Goal: Task Accomplishment & Management: Complete application form

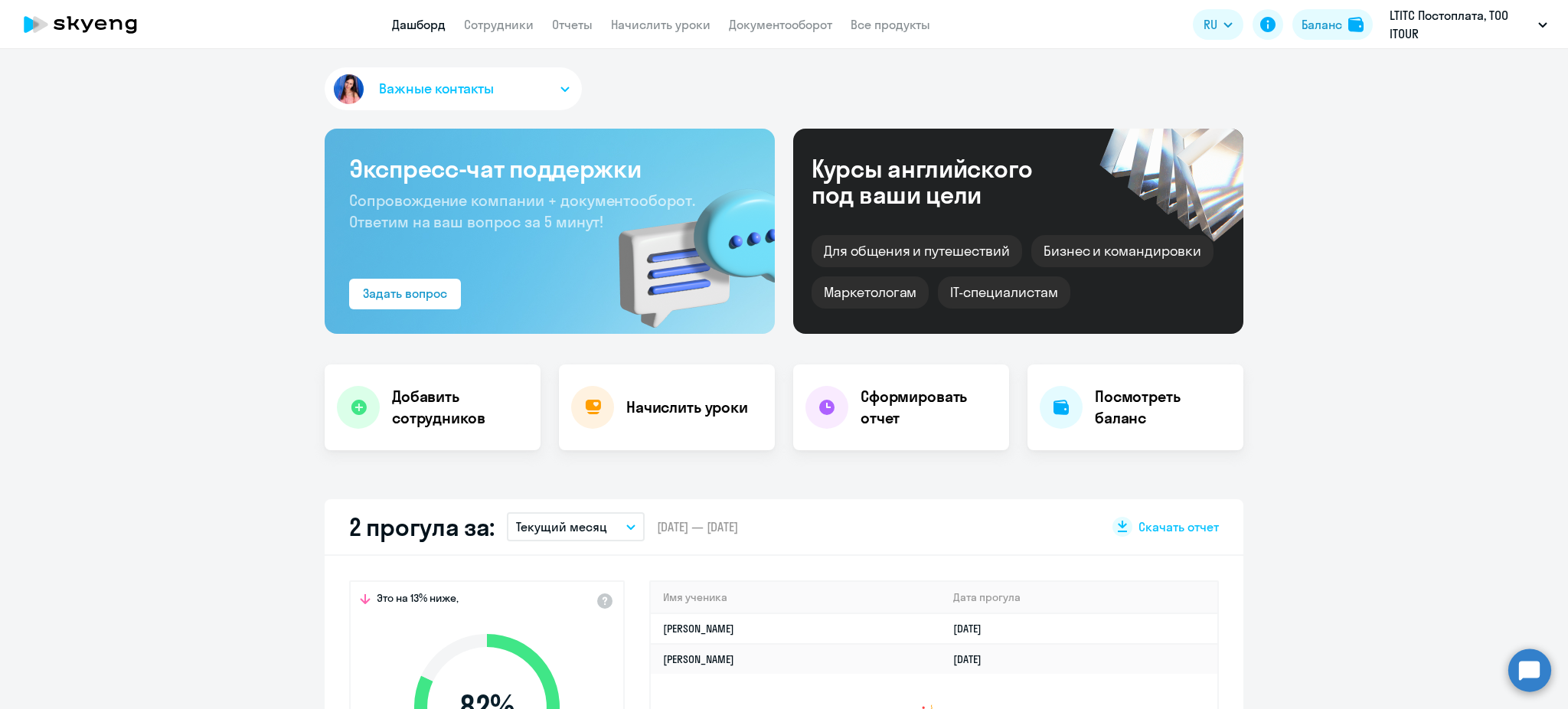
select select "30"
click at [677, 390] on div "Начислить уроки" at bounding box center [667, 408] width 216 height 86
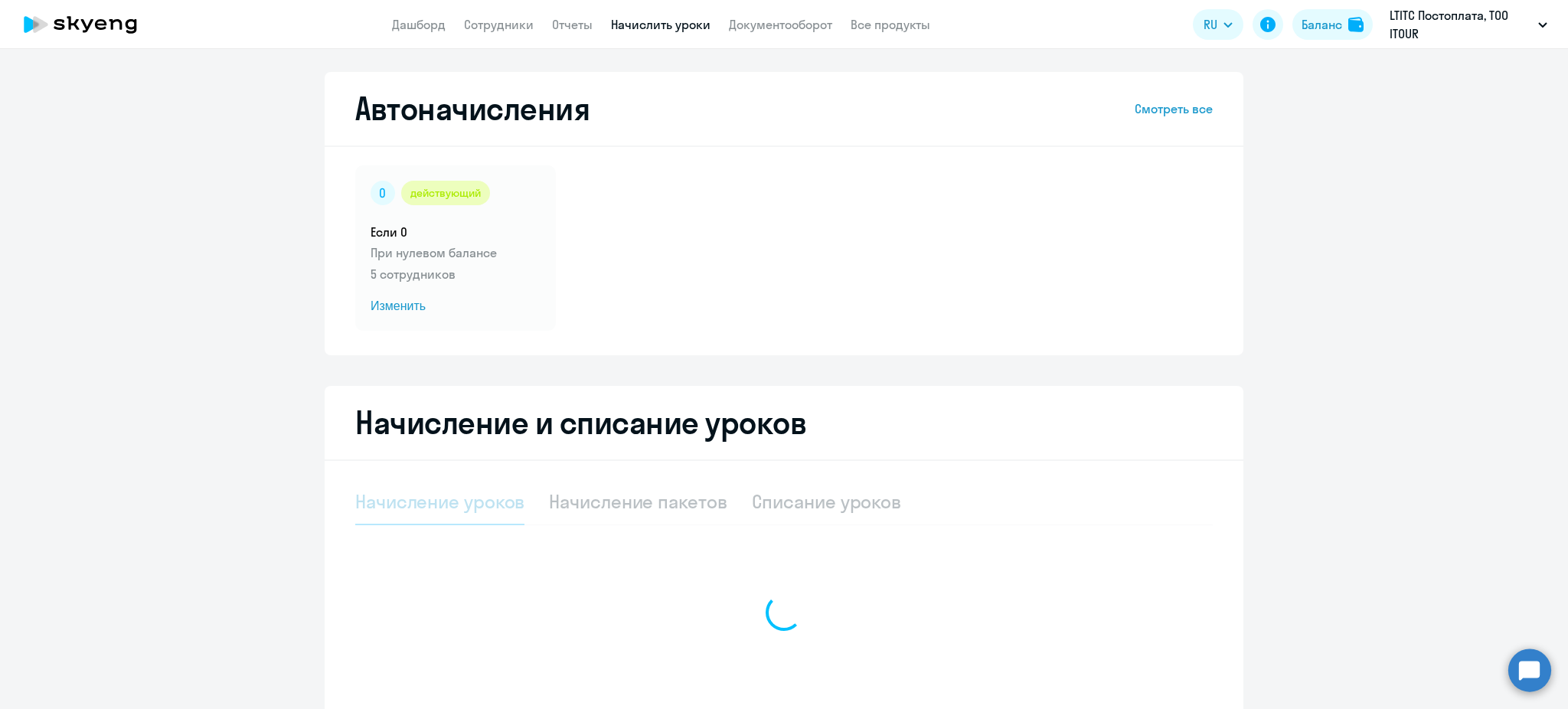
select select "10"
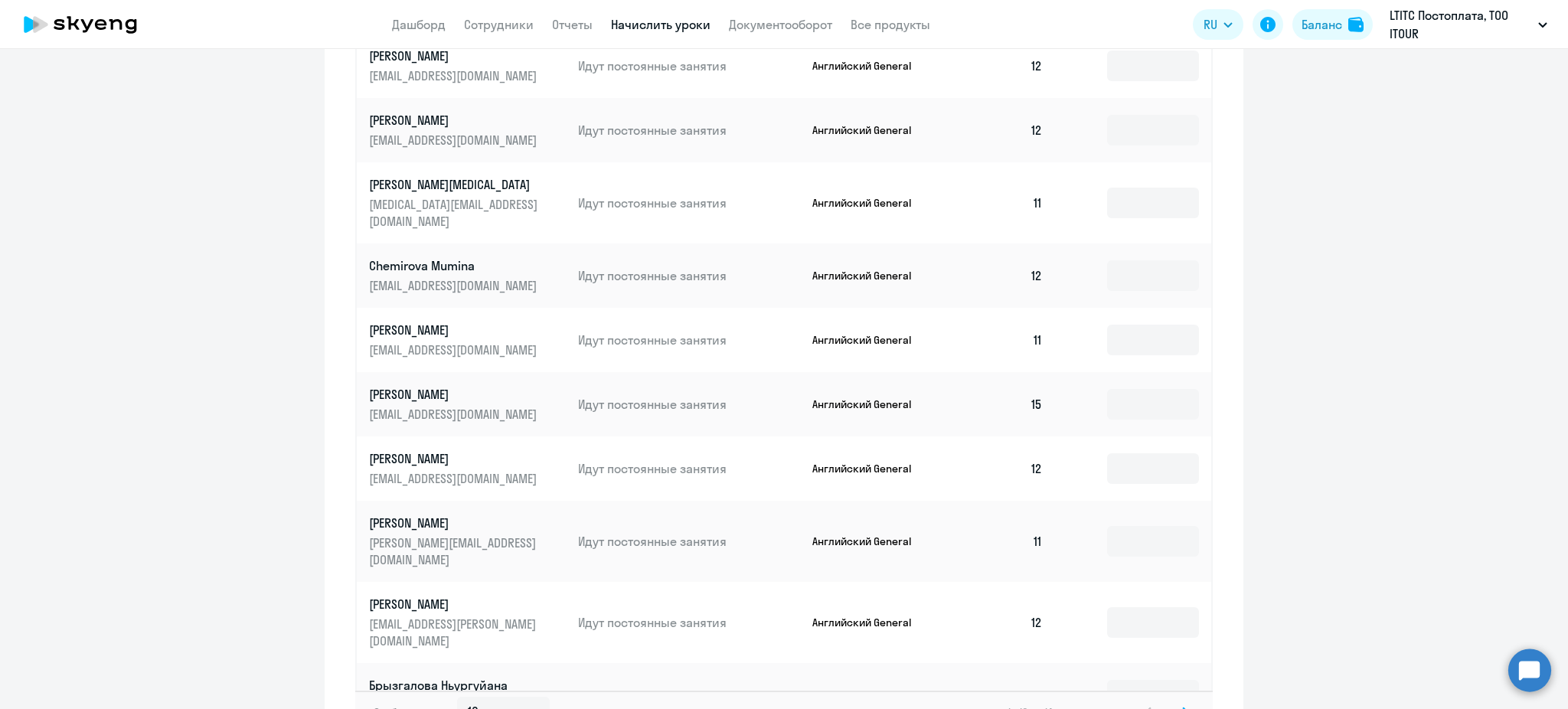
scroll to position [798, 0]
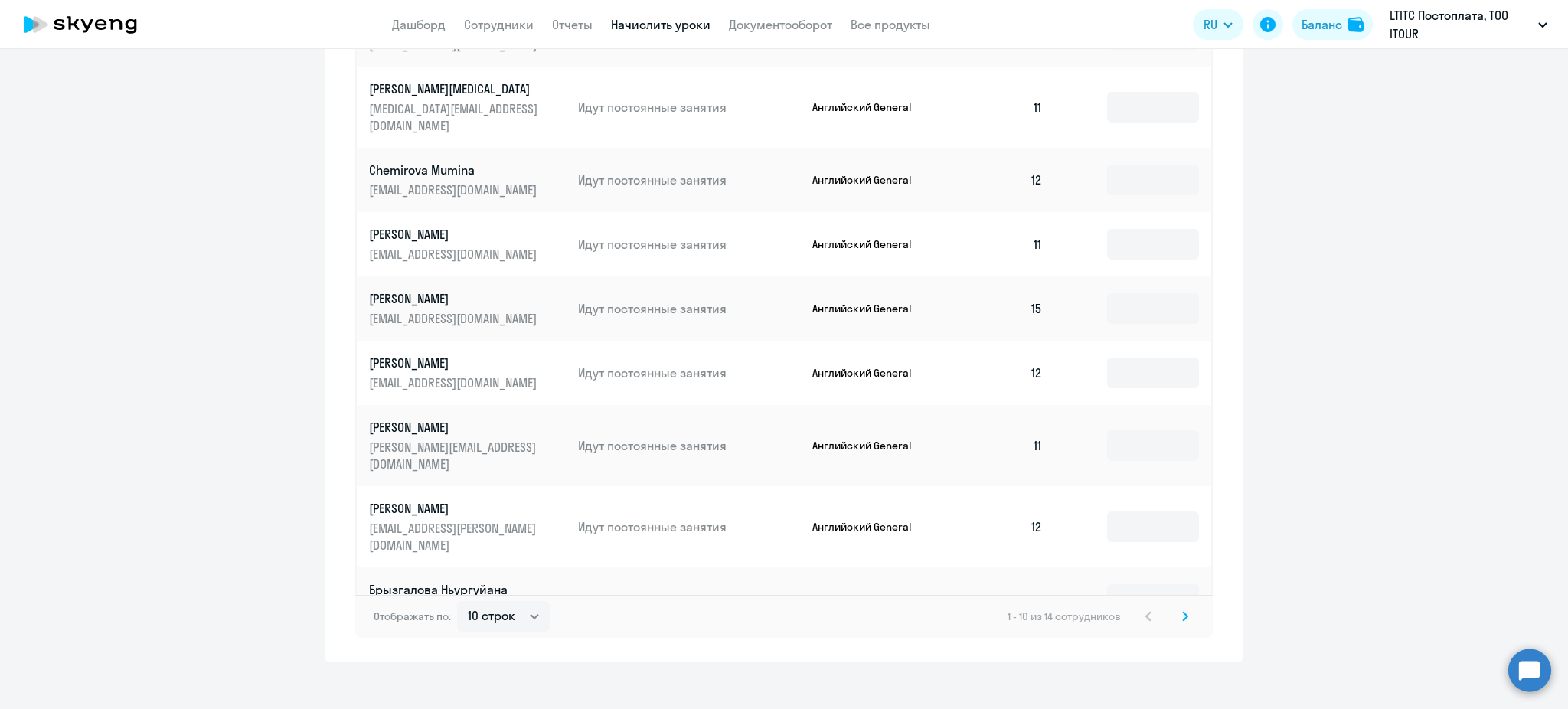
click at [1183, 612] on icon at bounding box center [1185, 616] width 5 height 8
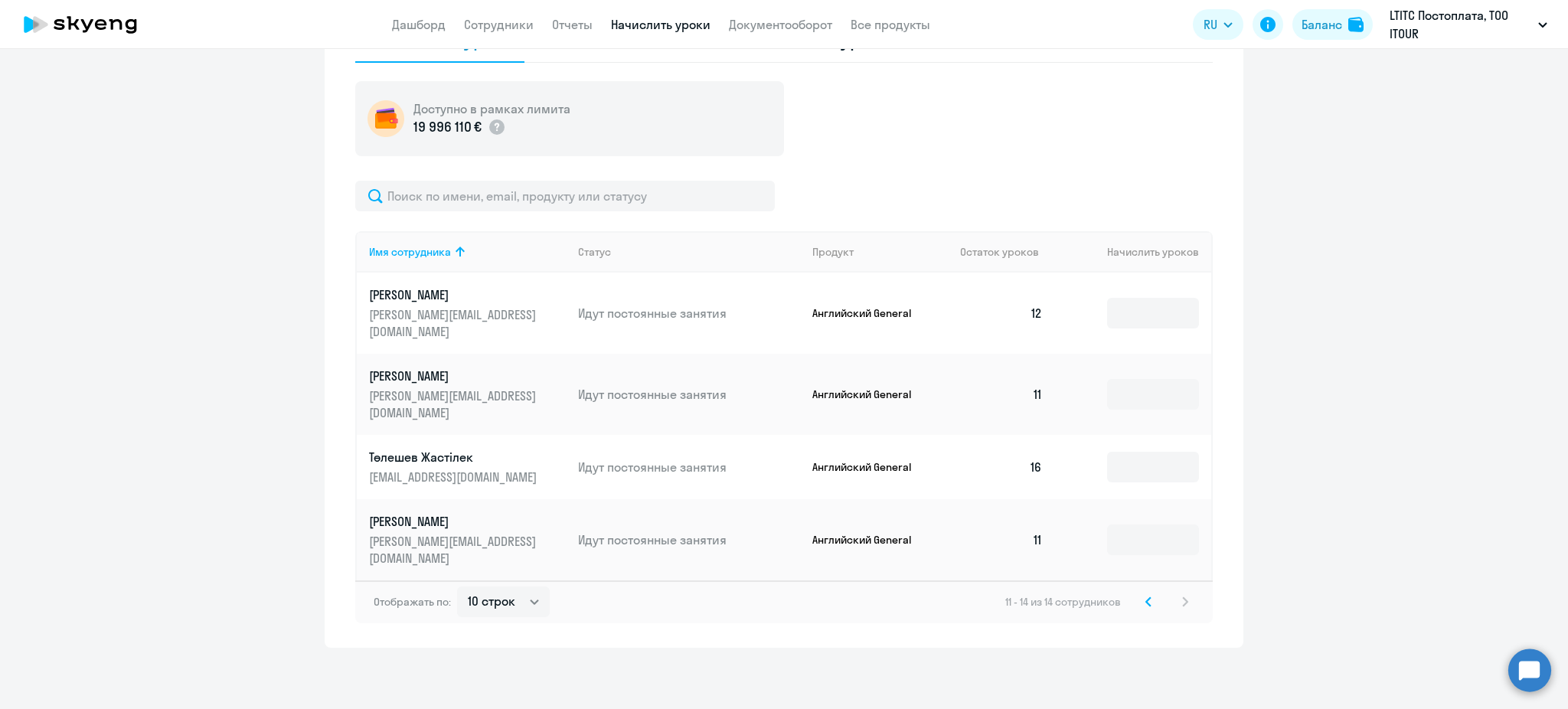
scroll to position [412, 0]
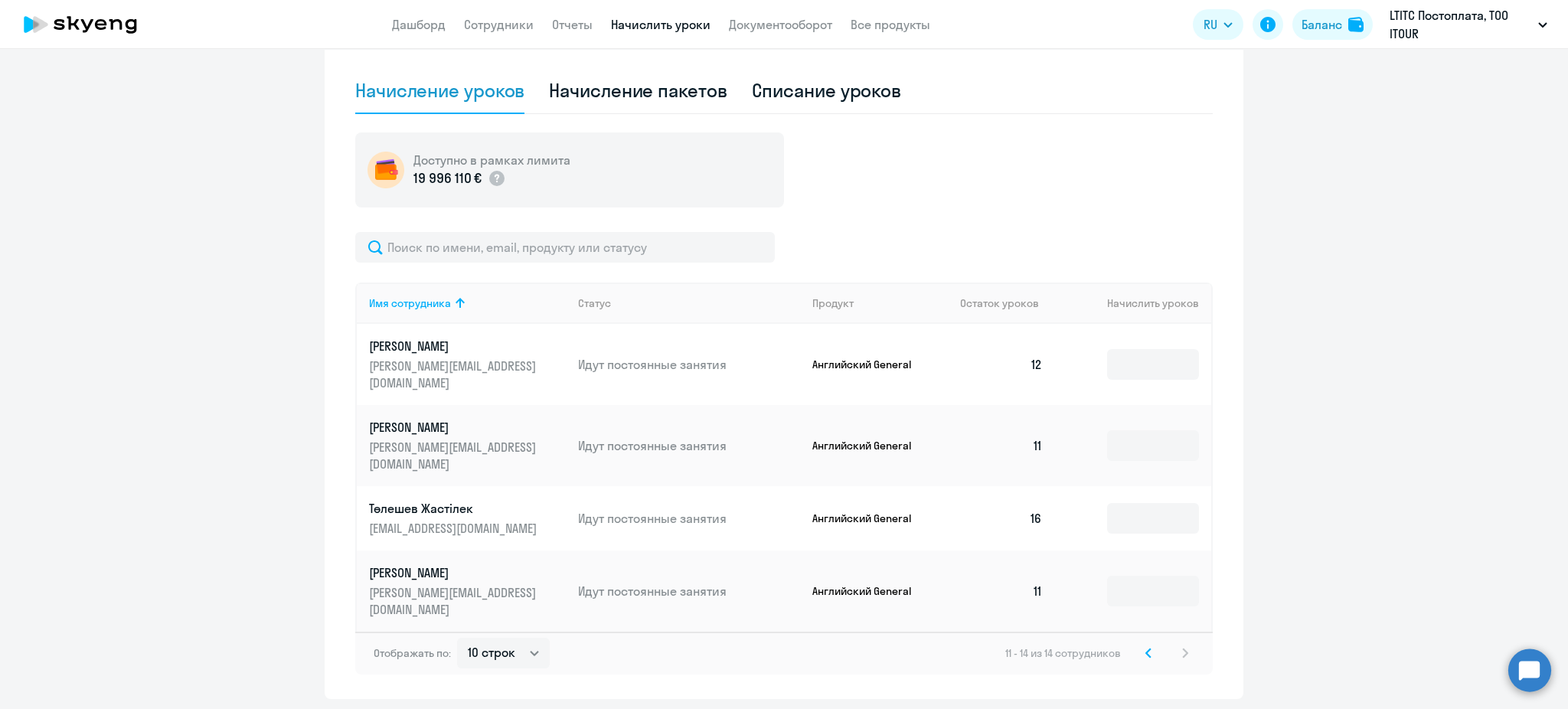
click at [1146, 648] on icon at bounding box center [1148, 653] width 6 height 11
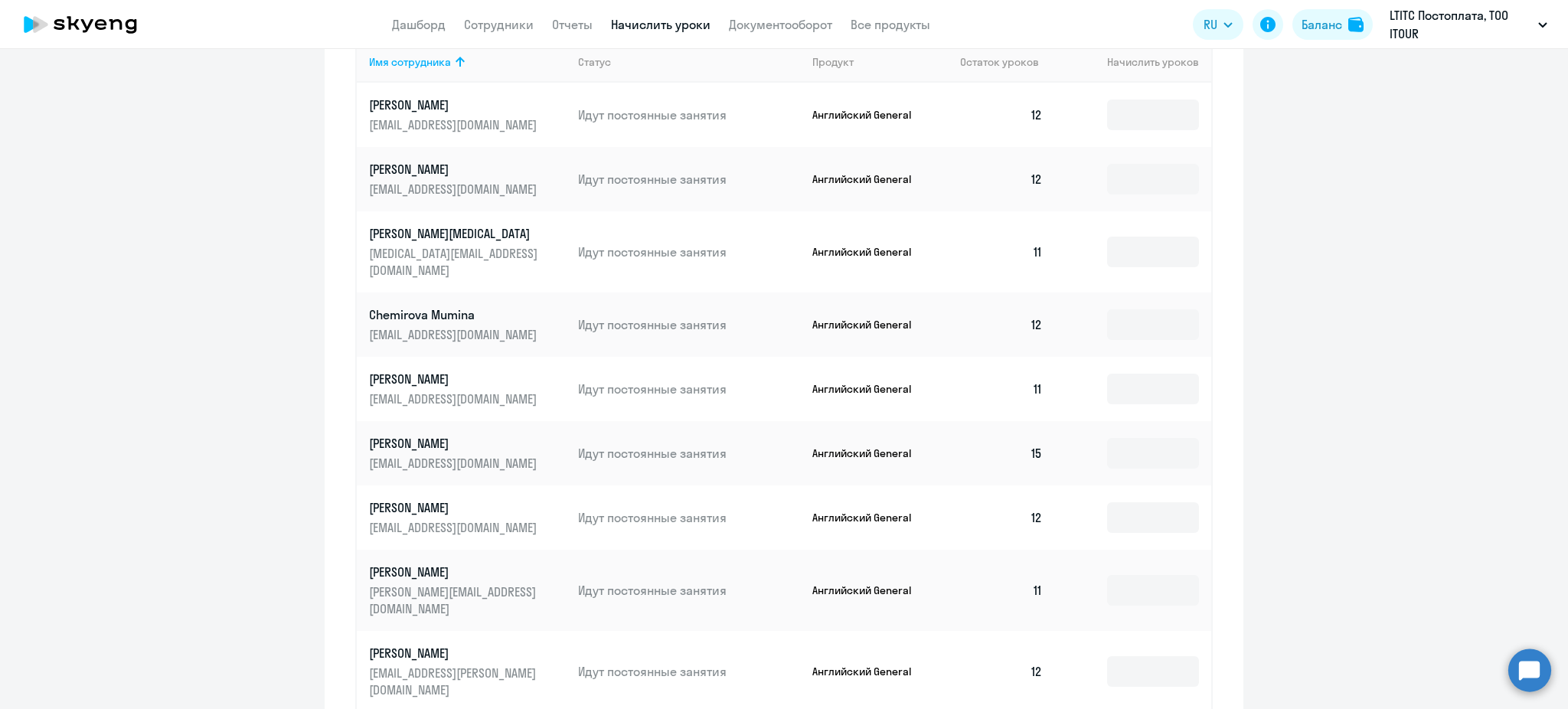
scroll to position [640, 0]
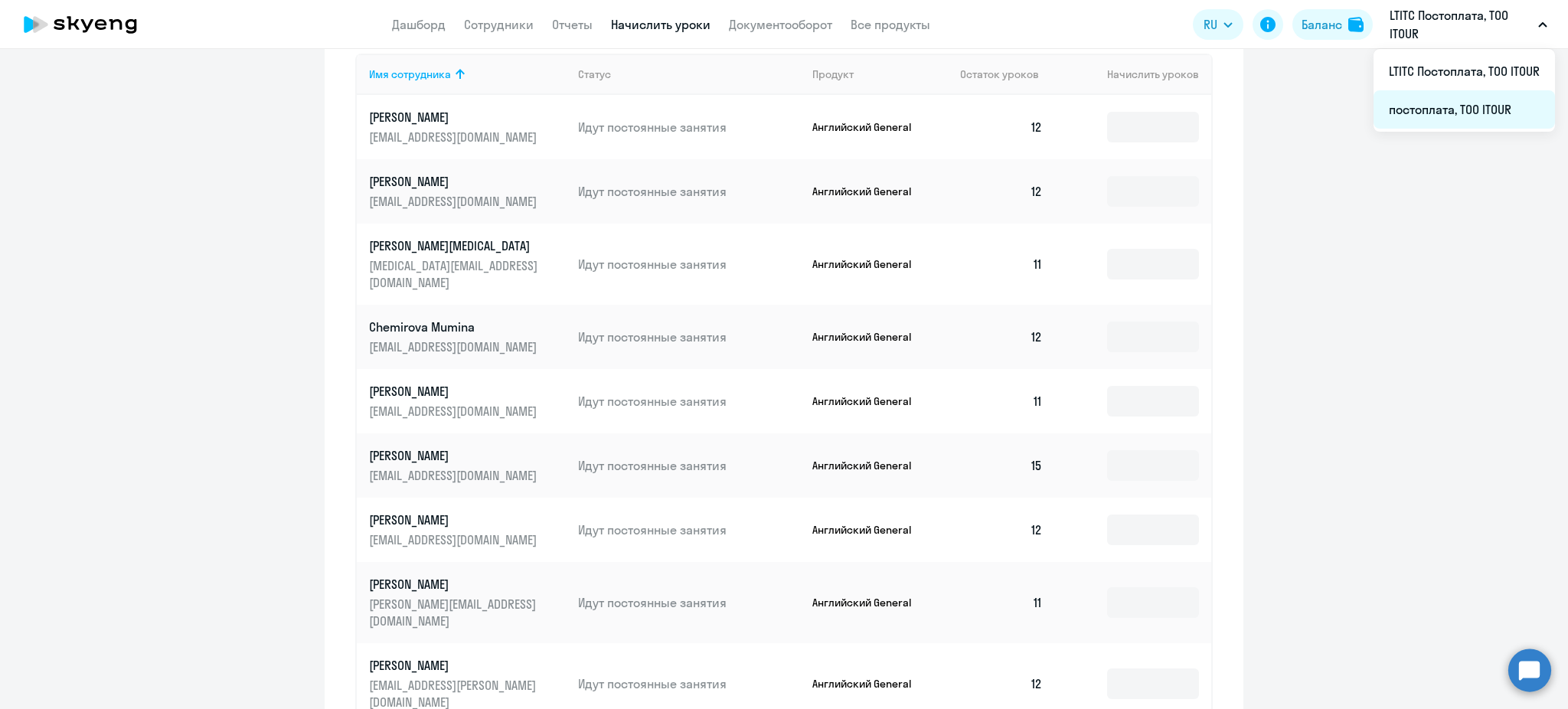
click at [1416, 97] on li "постоплата, ТОО ITOUR" at bounding box center [1464, 110] width 181 height 38
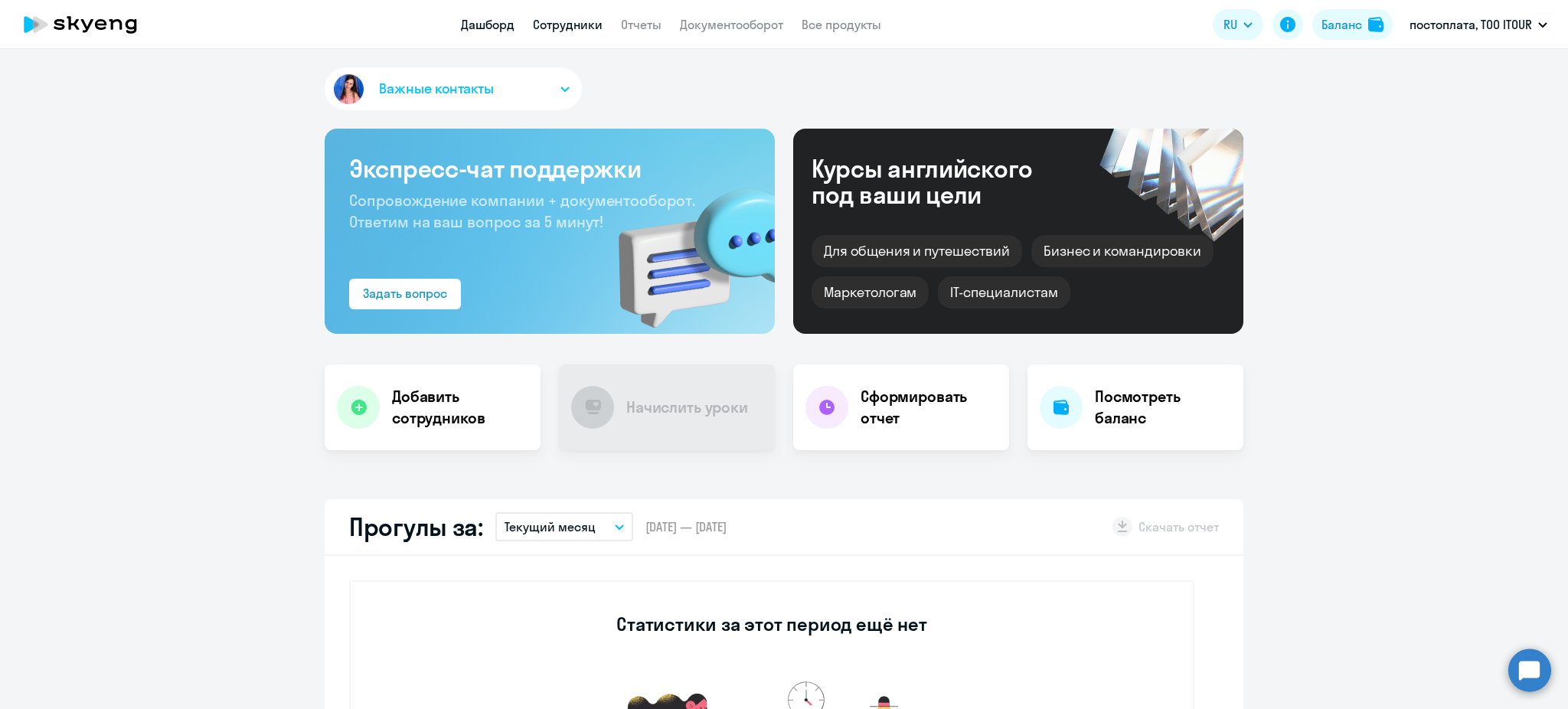
click at [543, 17] on link "Сотрудники" at bounding box center [568, 24] width 69 height 16
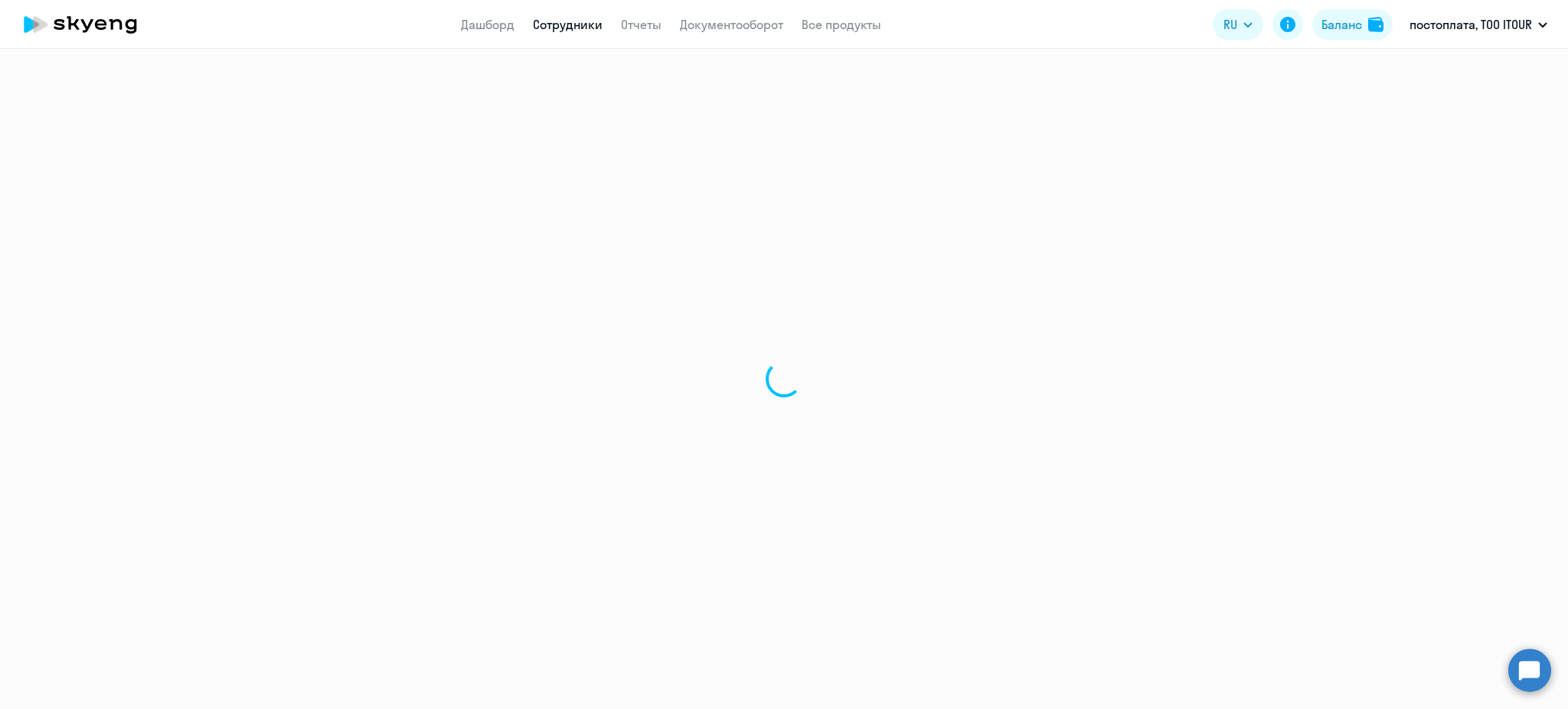
select select "30"
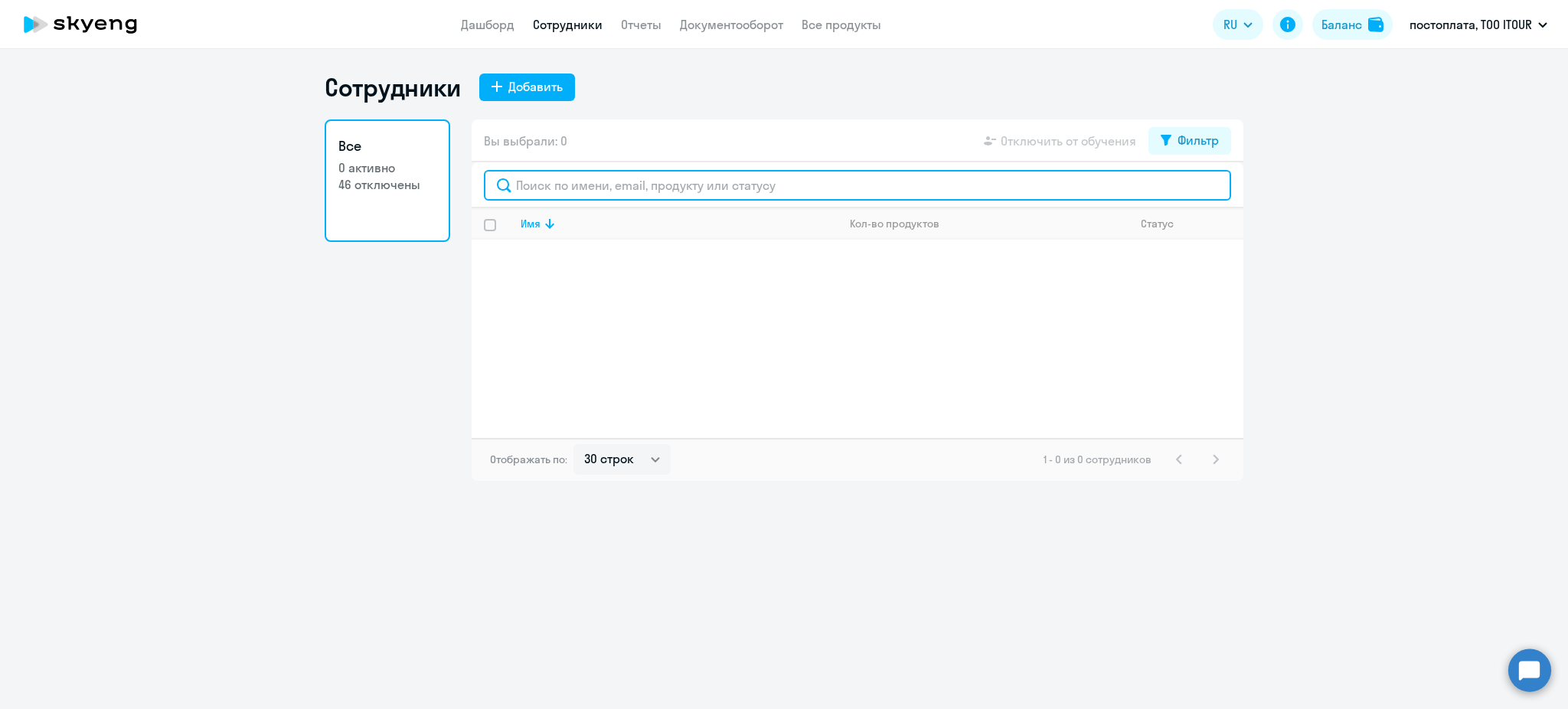
click at [592, 176] on input "text" at bounding box center [857, 185] width 747 height 30
type input "asse"
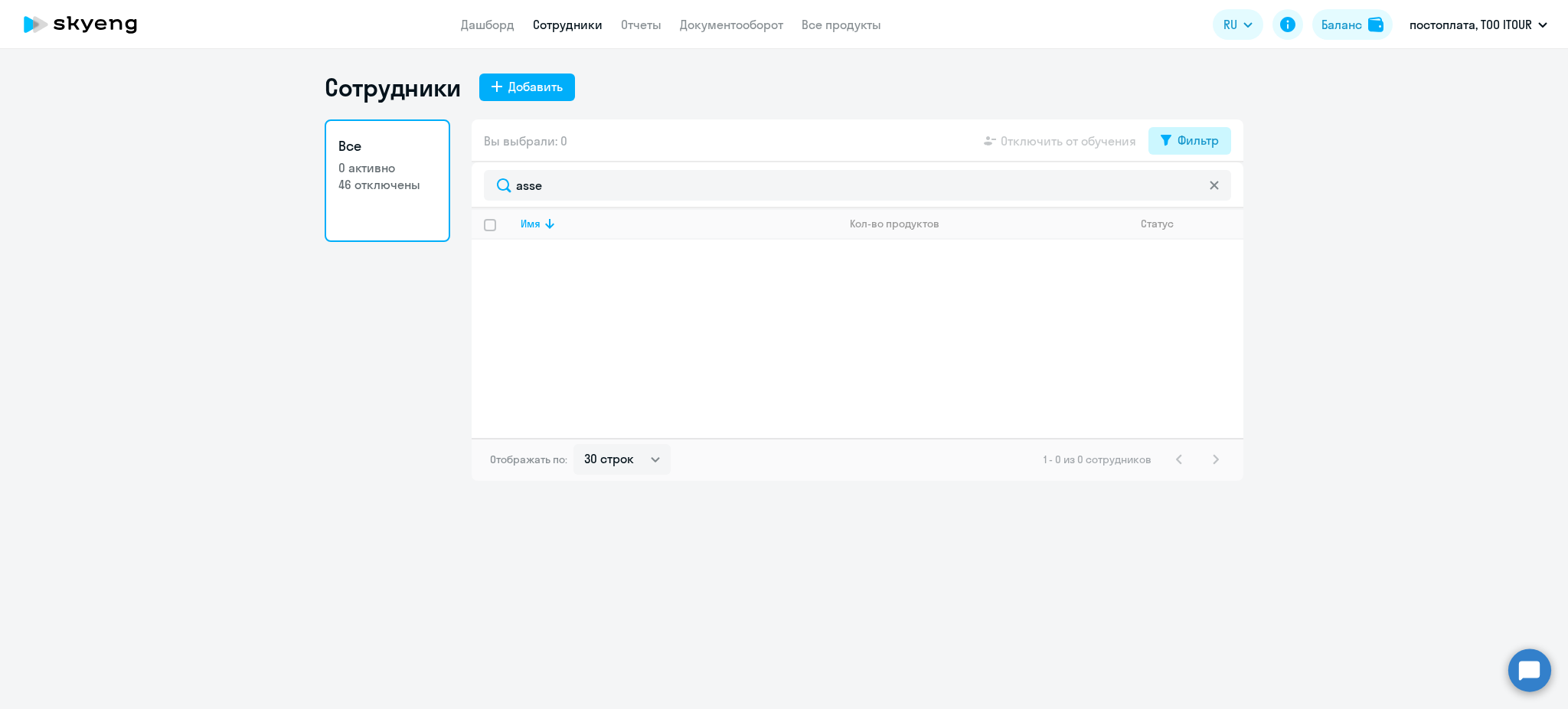
click at [1168, 134] on icon at bounding box center [1167, 140] width 11 height 11
click at [1199, 194] on span at bounding box center [1206, 190] width 26 height 16
click at [1193, 191] on input "checkbox" at bounding box center [1192, 190] width 1 height 1
checkbox input "true"
click at [635, 266] on p "[EMAIL_ADDRESS][DOMAIN_NAME]" at bounding box center [678, 272] width 316 height 14
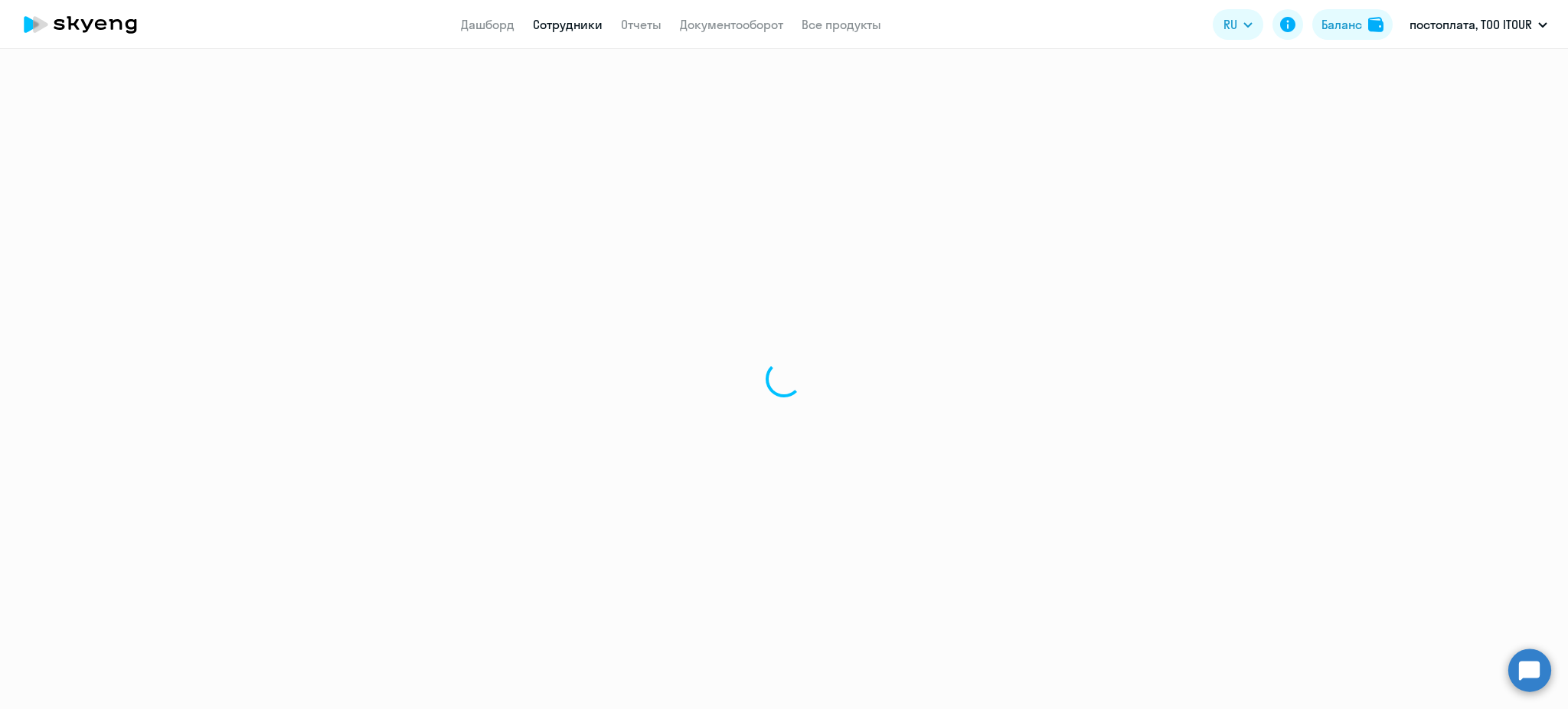
select select "others"
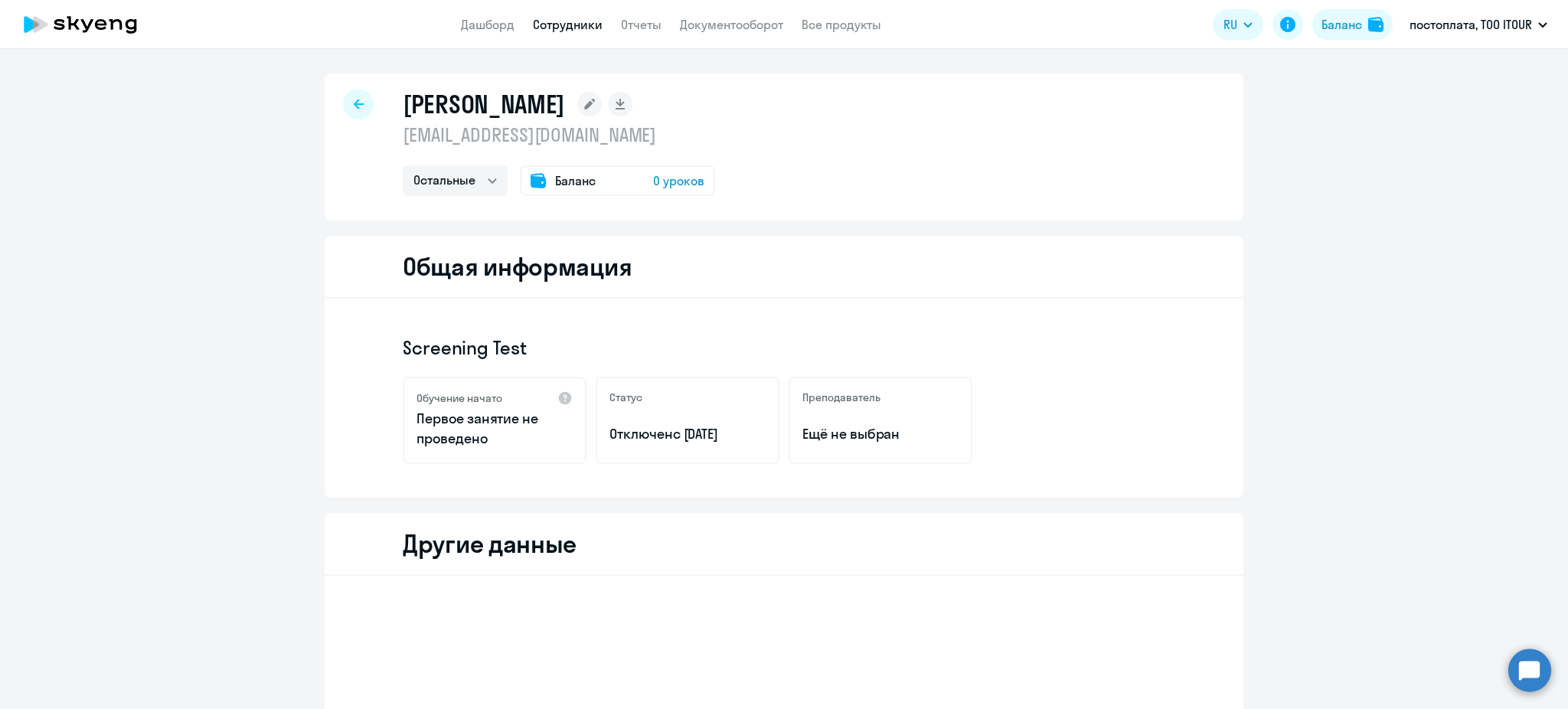
click at [496, 143] on p "[EMAIL_ADDRESS][DOMAIN_NAME]" at bounding box center [559, 134] width 313 height 25
copy p "[EMAIL_ADDRESS][DOMAIN_NAME]"
click at [1430, 69] on li "LTITC Постоплата, ТОО ITOUR" at bounding box center [1464, 71] width 181 height 38
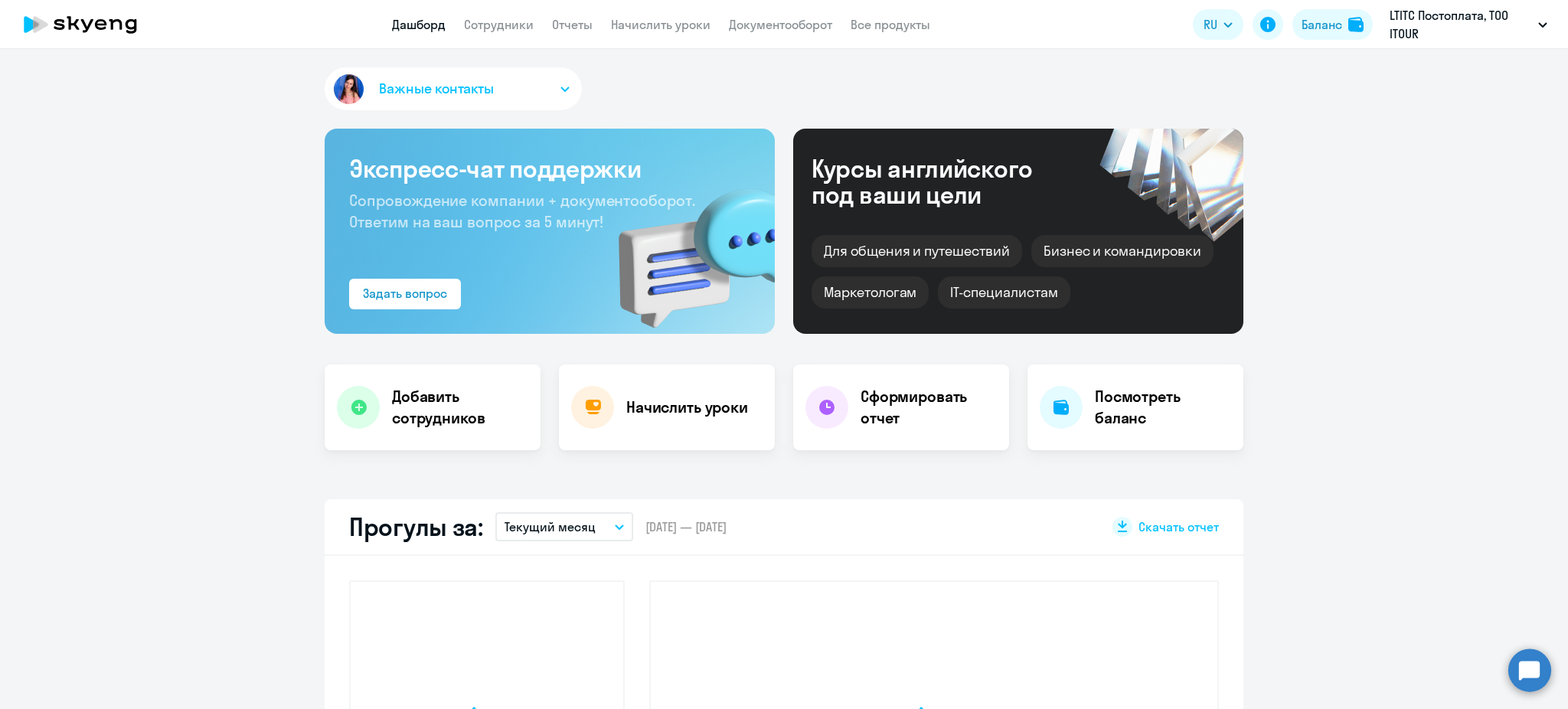
select select "30"
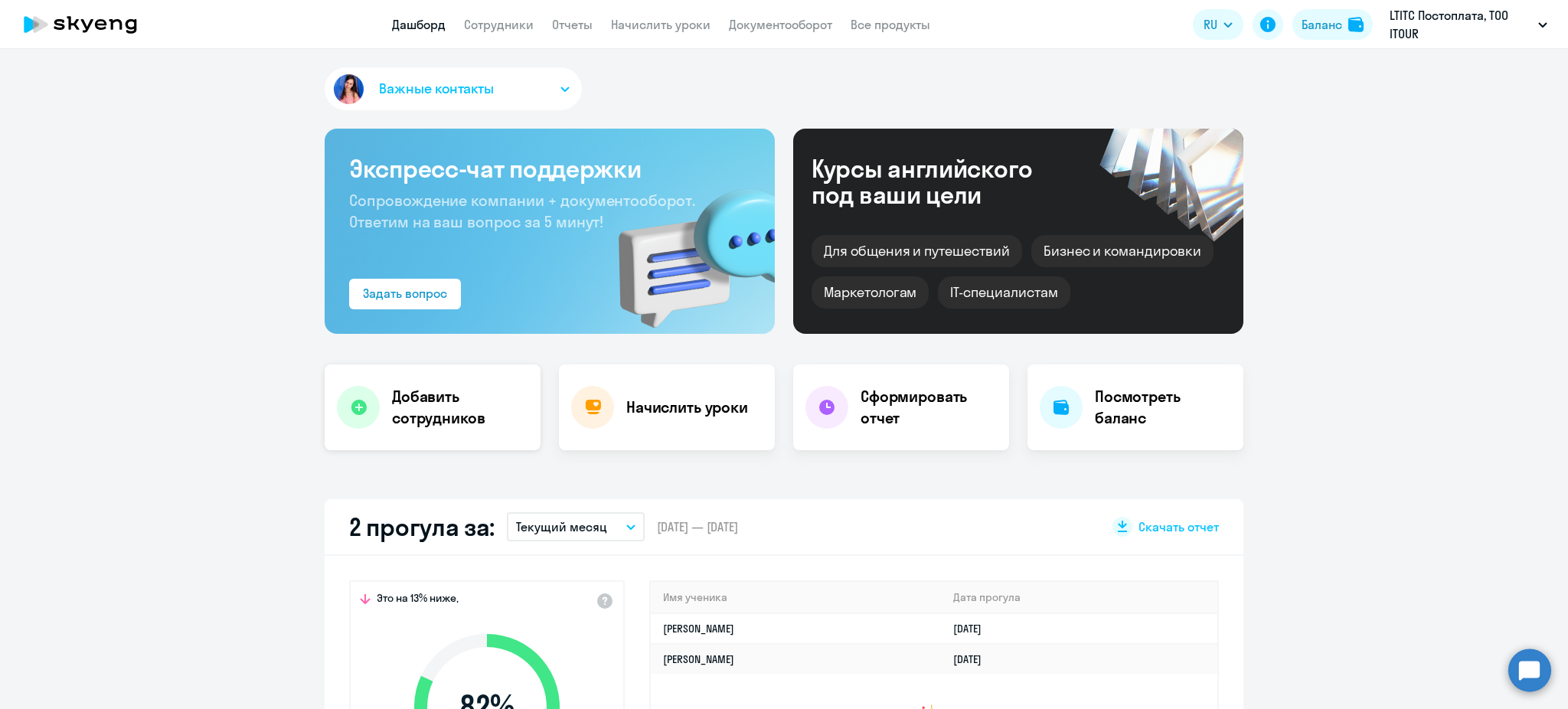
click at [432, 403] on h4 "Добавить сотрудников" at bounding box center [460, 407] width 136 height 43
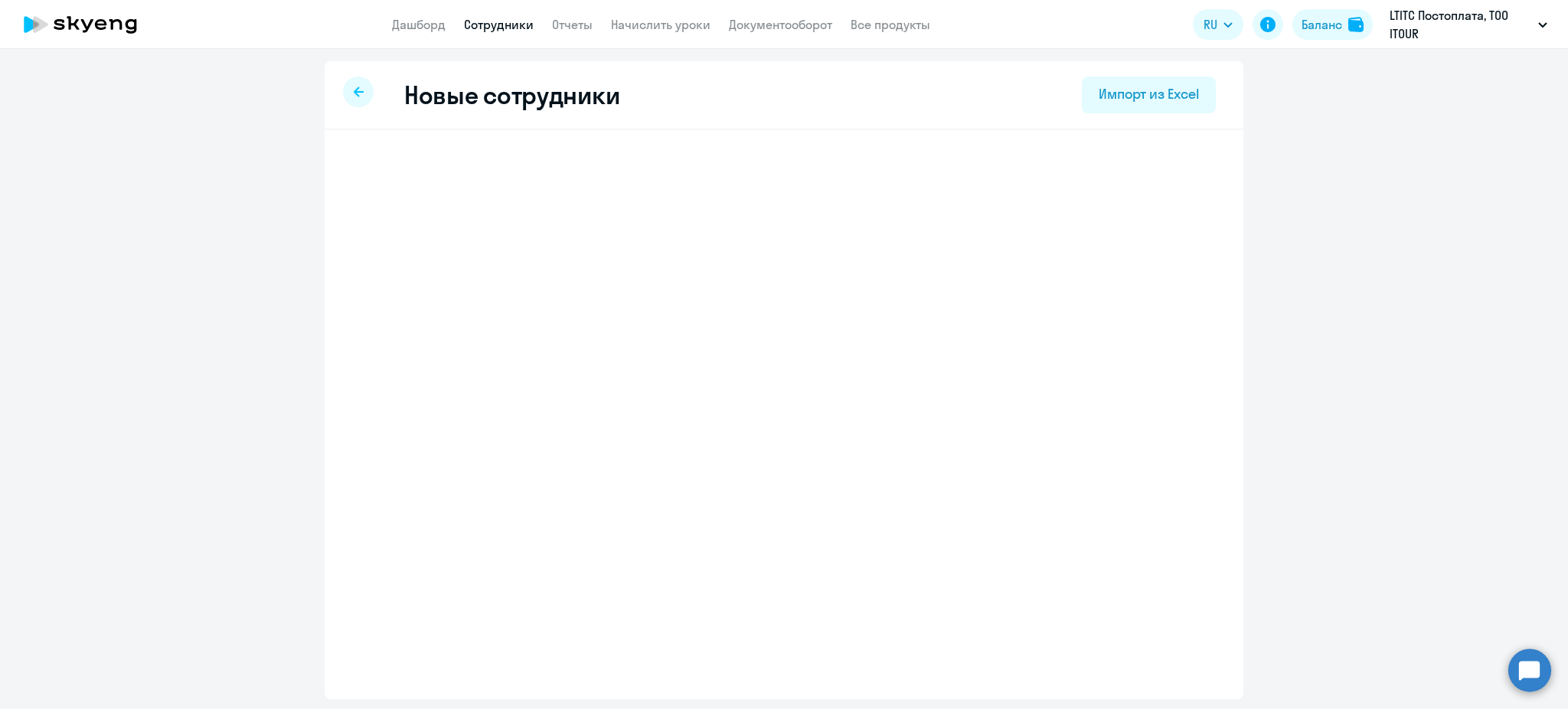
select select "english_adult_not_native_speaker"
select select "5"
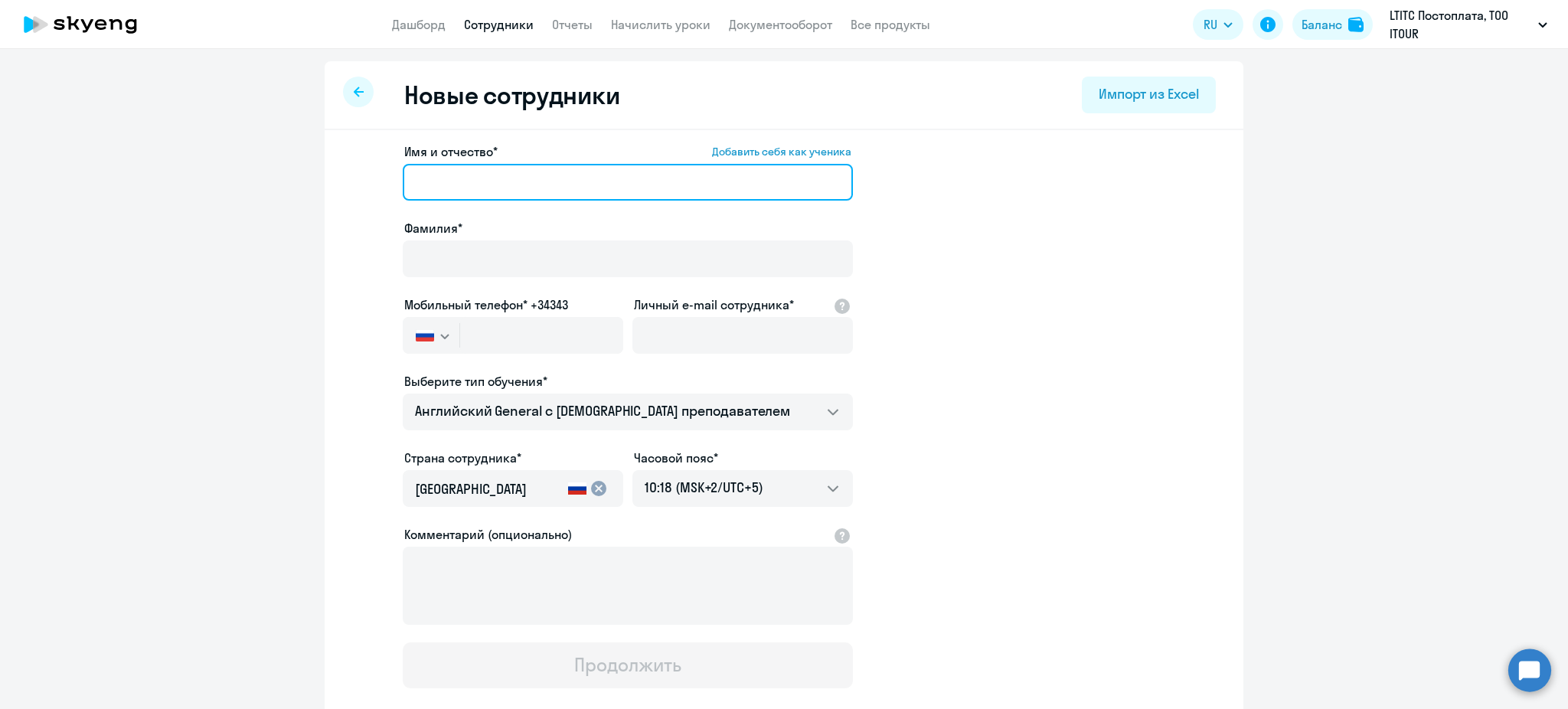
paste input "[EMAIL_ADDRESS][DOMAIN_NAME]"
click at [473, 181] on input "[EMAIL_ADDRESS][DOMAIN_NAME]" at bounding box center [627, 182] width 450 height 37
click at [445, 182] on input "[EMAIL_ADDRESS][DOMAIN_NAME]" at bounding box center [627, 182] width 450 height 37
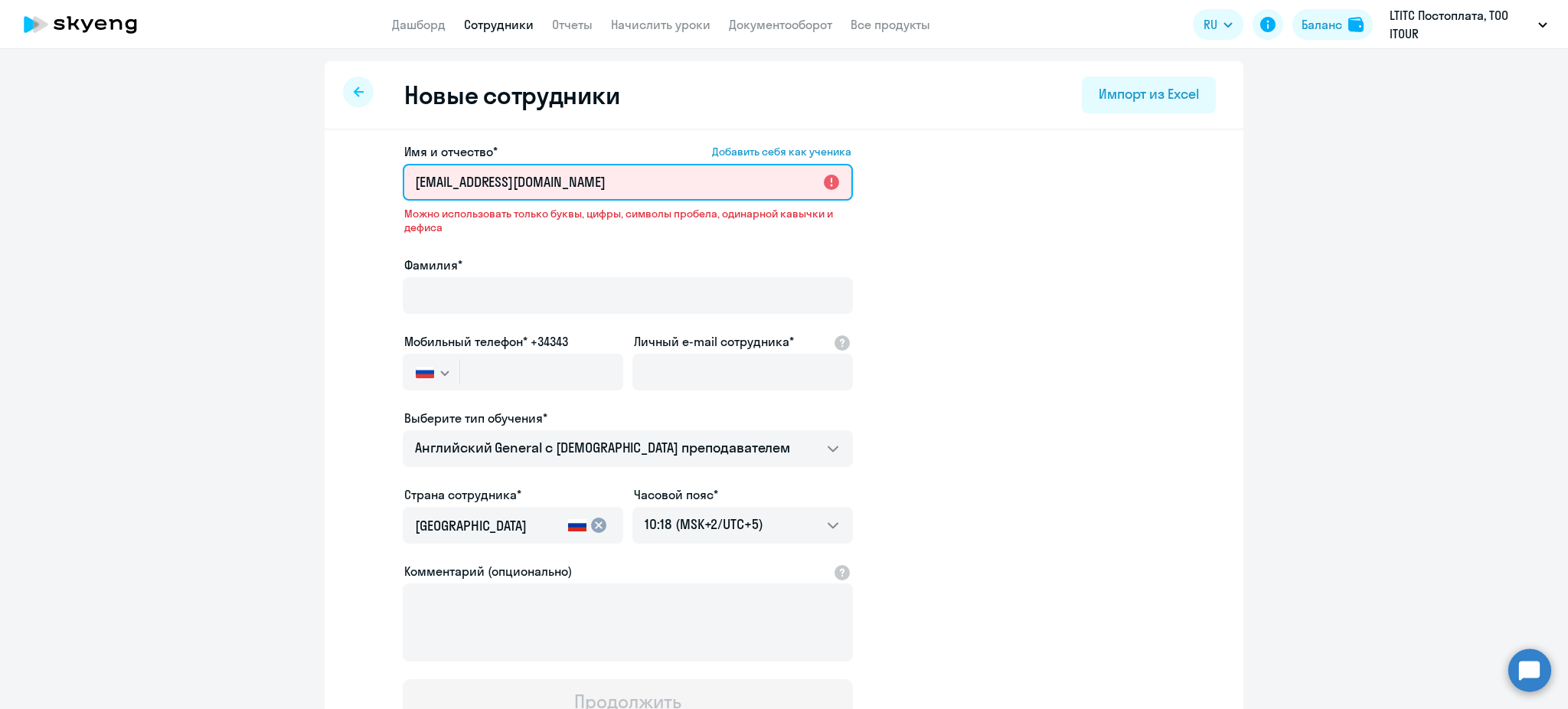
paste input "[PERSON_NAME]"
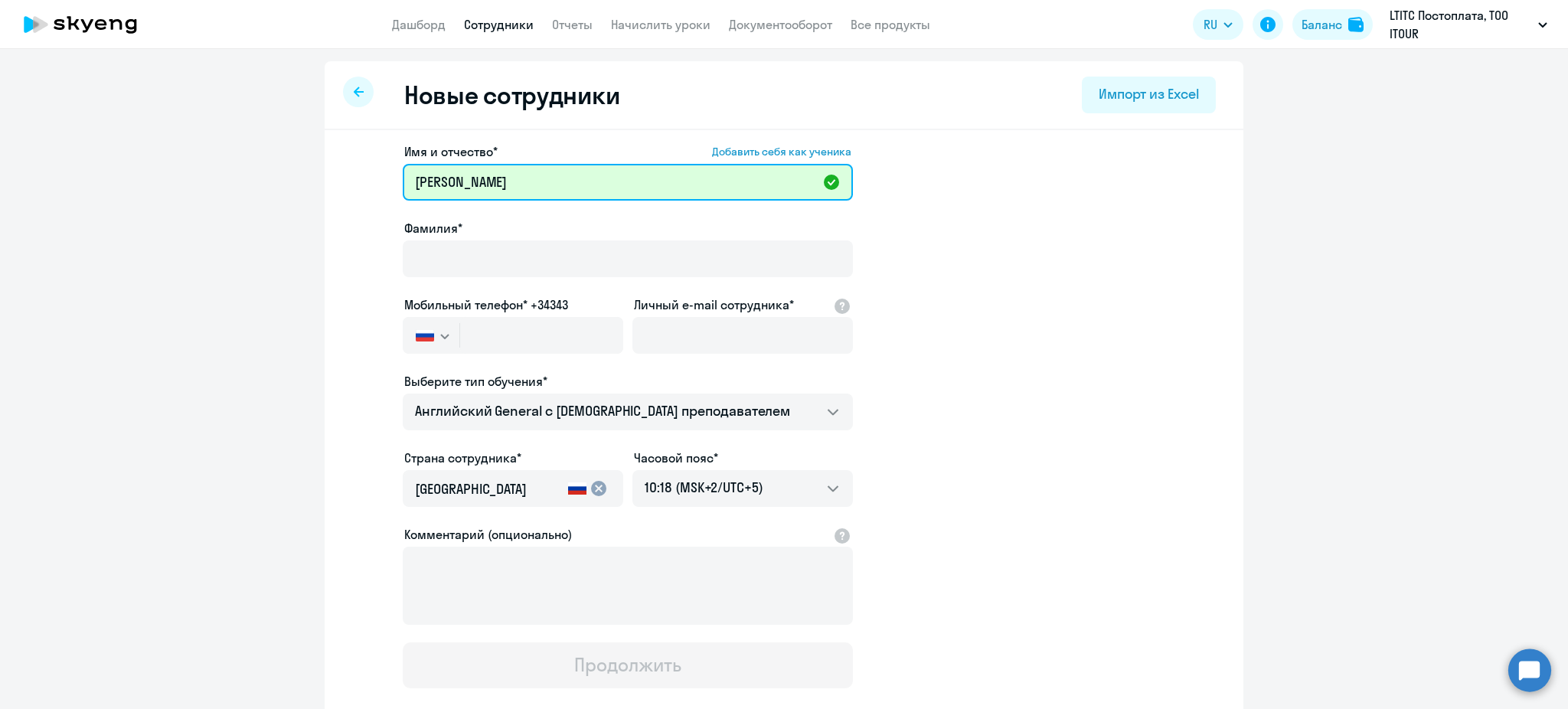
click at [485, 176] on input "[PERSON_NAME]" at bounding box center [627, 182] width 450 height 37
type input "Asem"
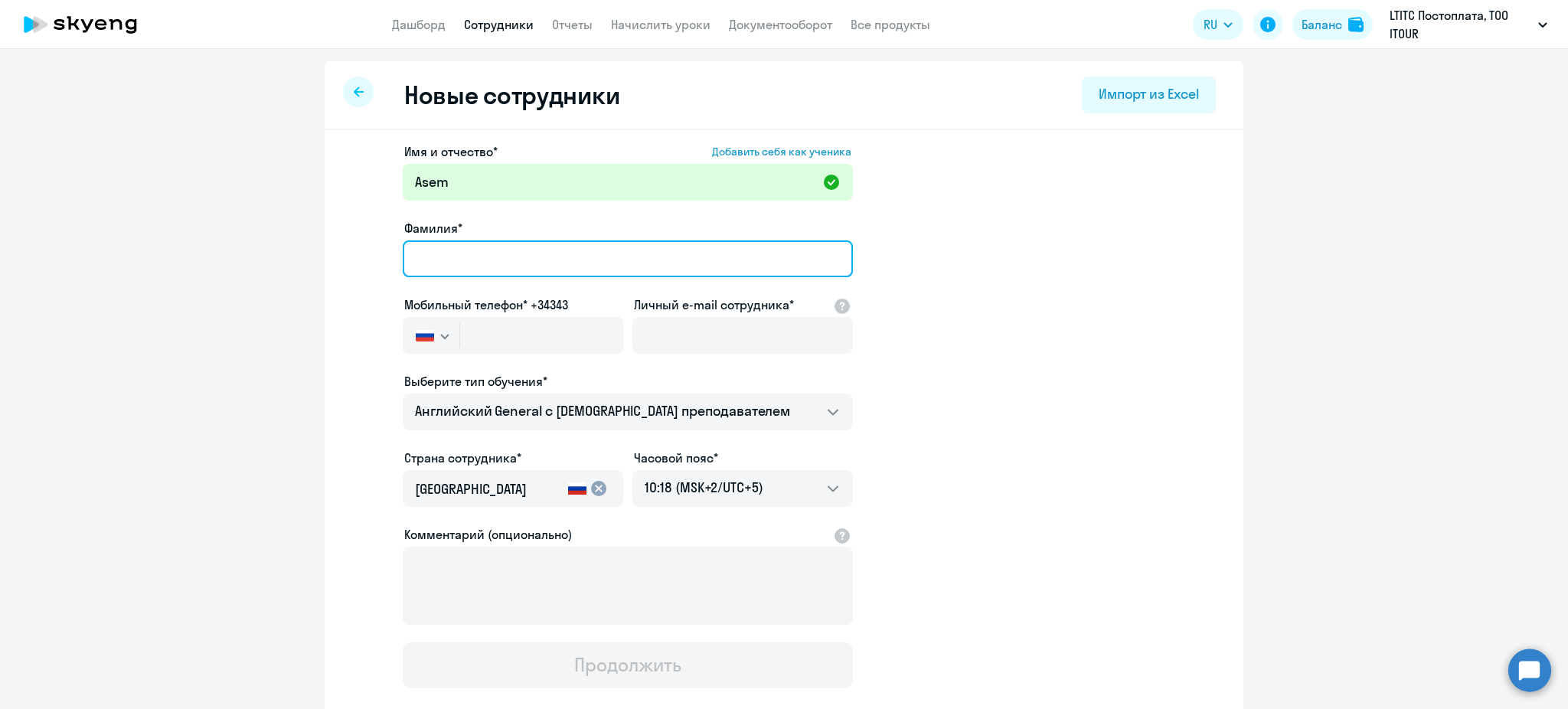
click at [469, 266] on input "Фамилия*" at bounding box center [627, 259] width 450 height 37
paste input "[PERSON_NAME]"
type input "[PERSON_NAME]"
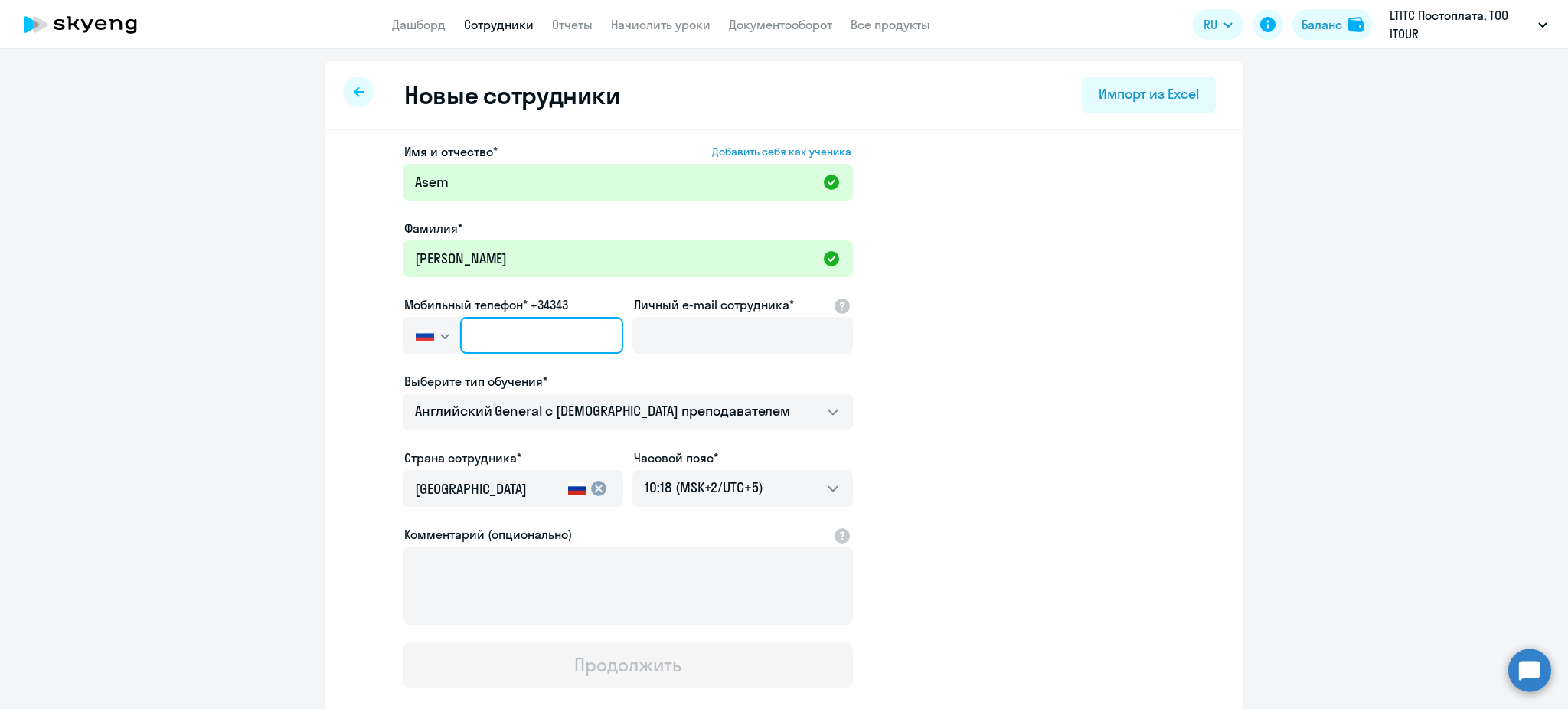
paste input "[PHONE_NUMBER]"
type input "[PHONE_NUMBER]"
click at [570, 328] on input "[PHONE_NUMBER]" at bounding box center [541, 336] width 163 height 37
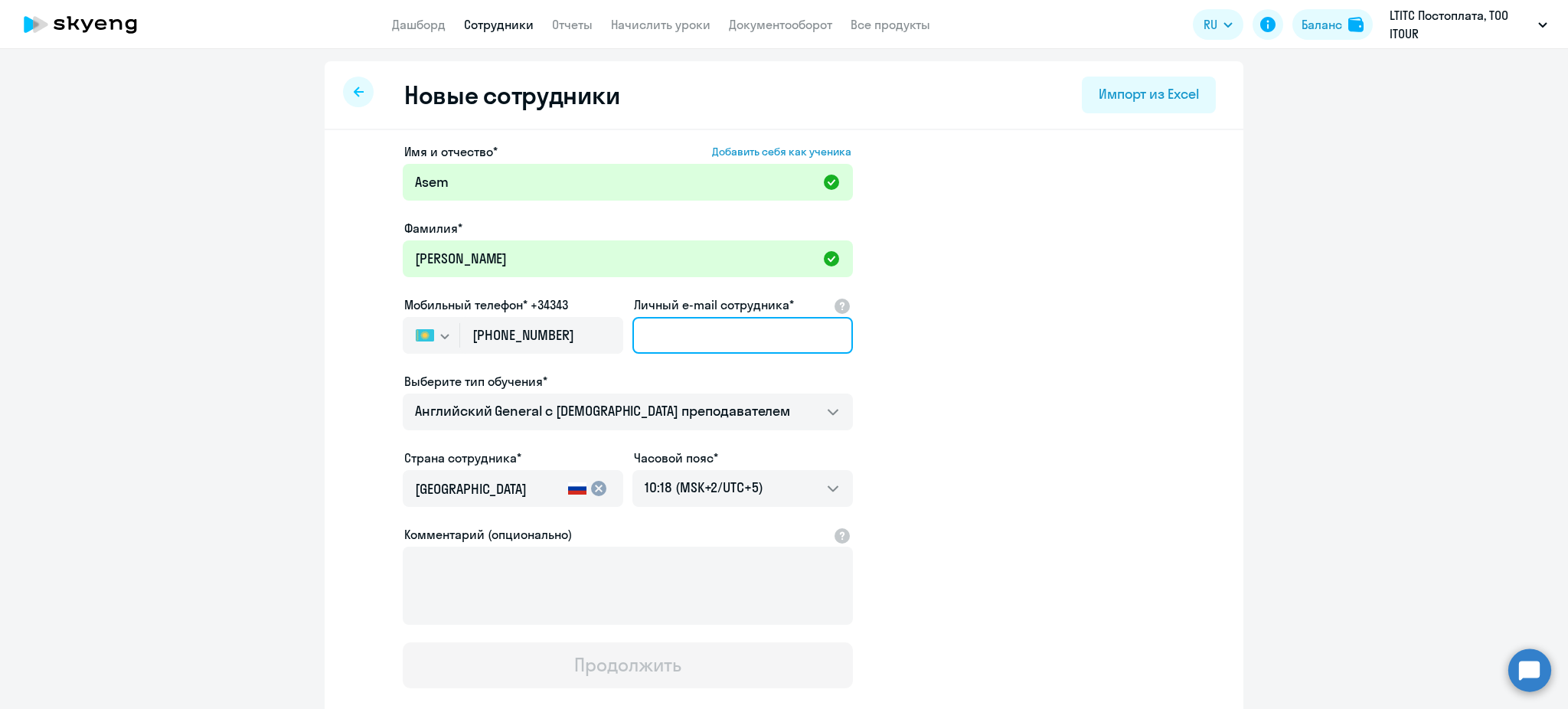
click at [662, 341] on input "Личный e-mail сотрудника*" at bounding box center [742, 336] width 220 height 37
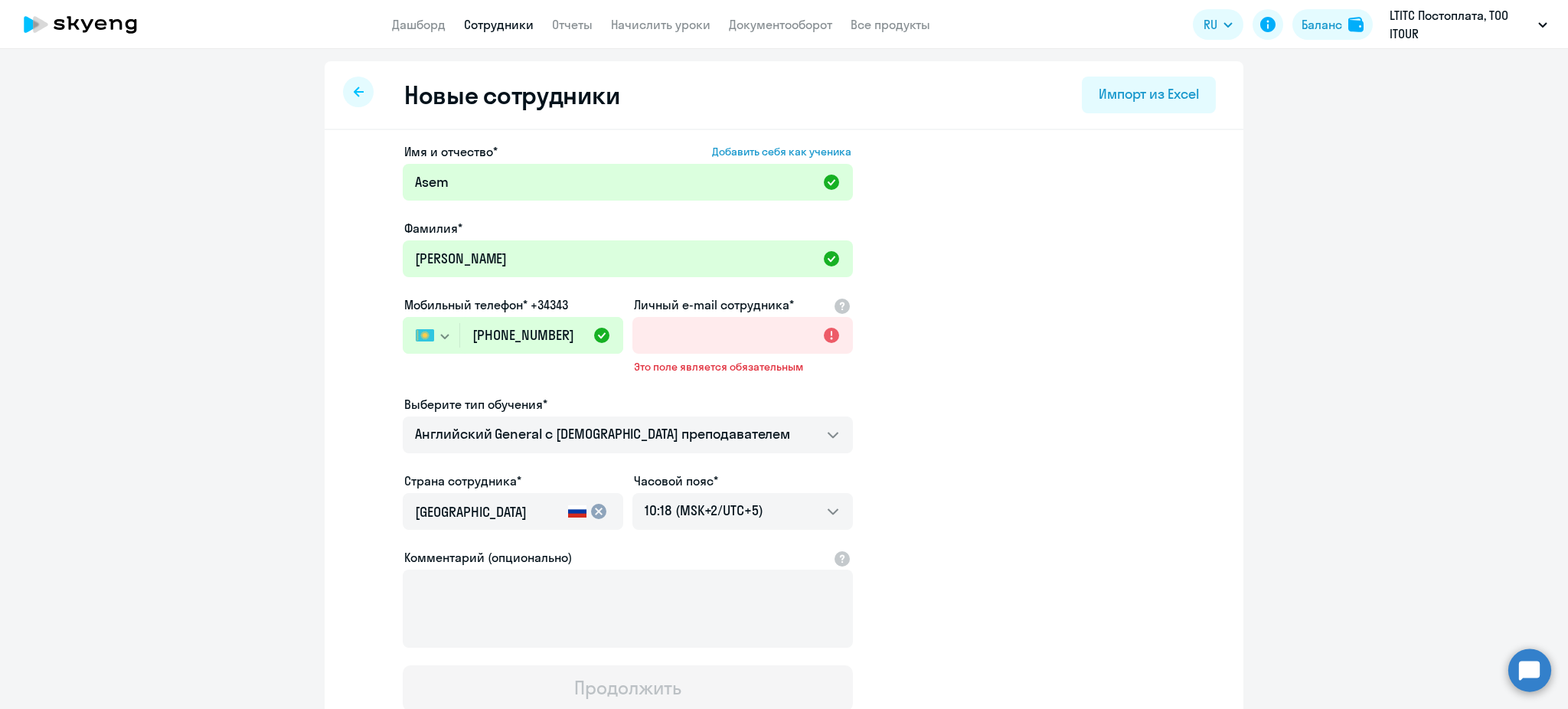
click at [878, 311] on app-new-student-form "Имя и отчество* Добавить себя как ученика [PERSON_NAME]* [PERSON_NAME] телефон*…" at bounding box center [784, 427] width 869 height 569
paste input "[EMAIL_ADDRESS][DOMAIN_NAME]"
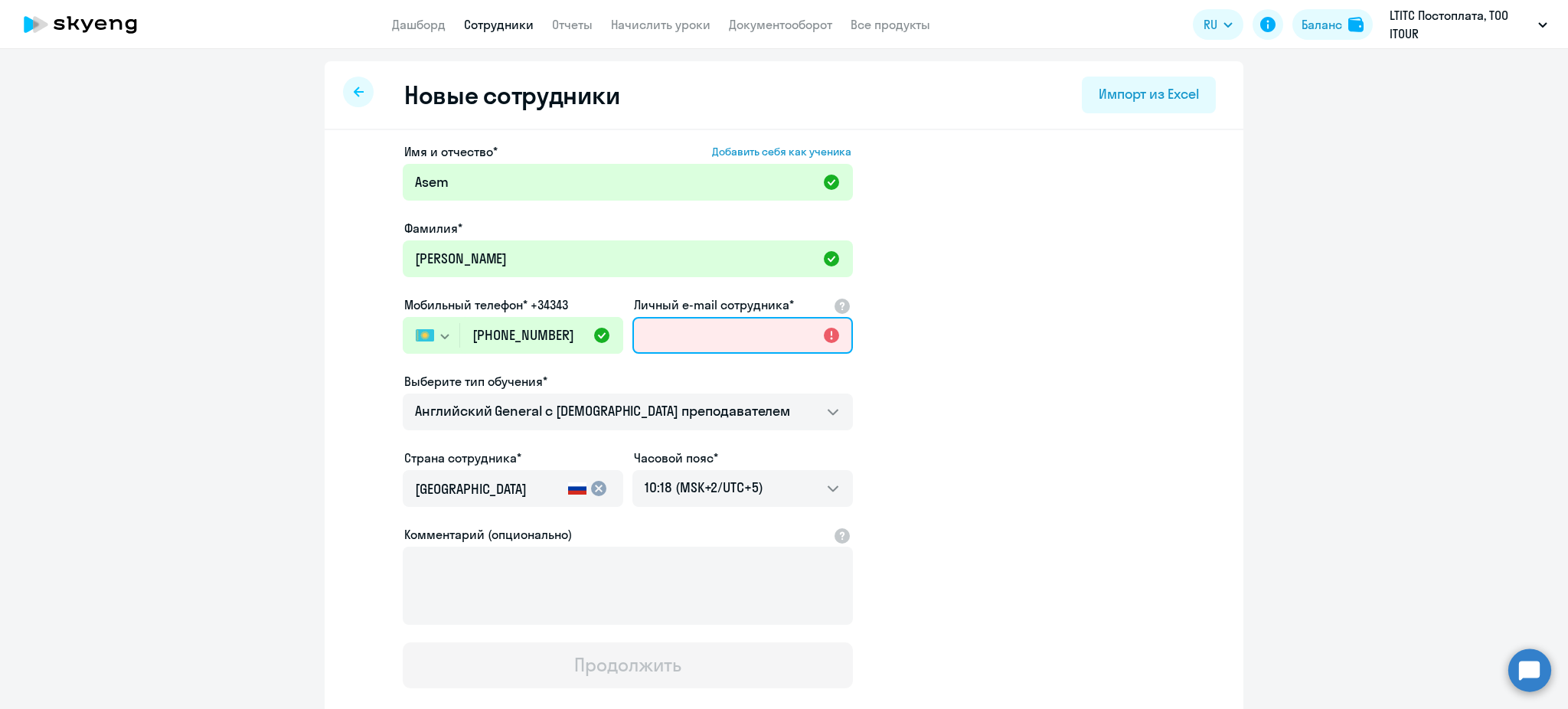
click at [721, 347] on input "Личный e-mail сотрудника*" at bounding box center [742, 336] width 220 height 37
paste input "[EMAIL_ADDRESS][DOMAIN_NAME]"
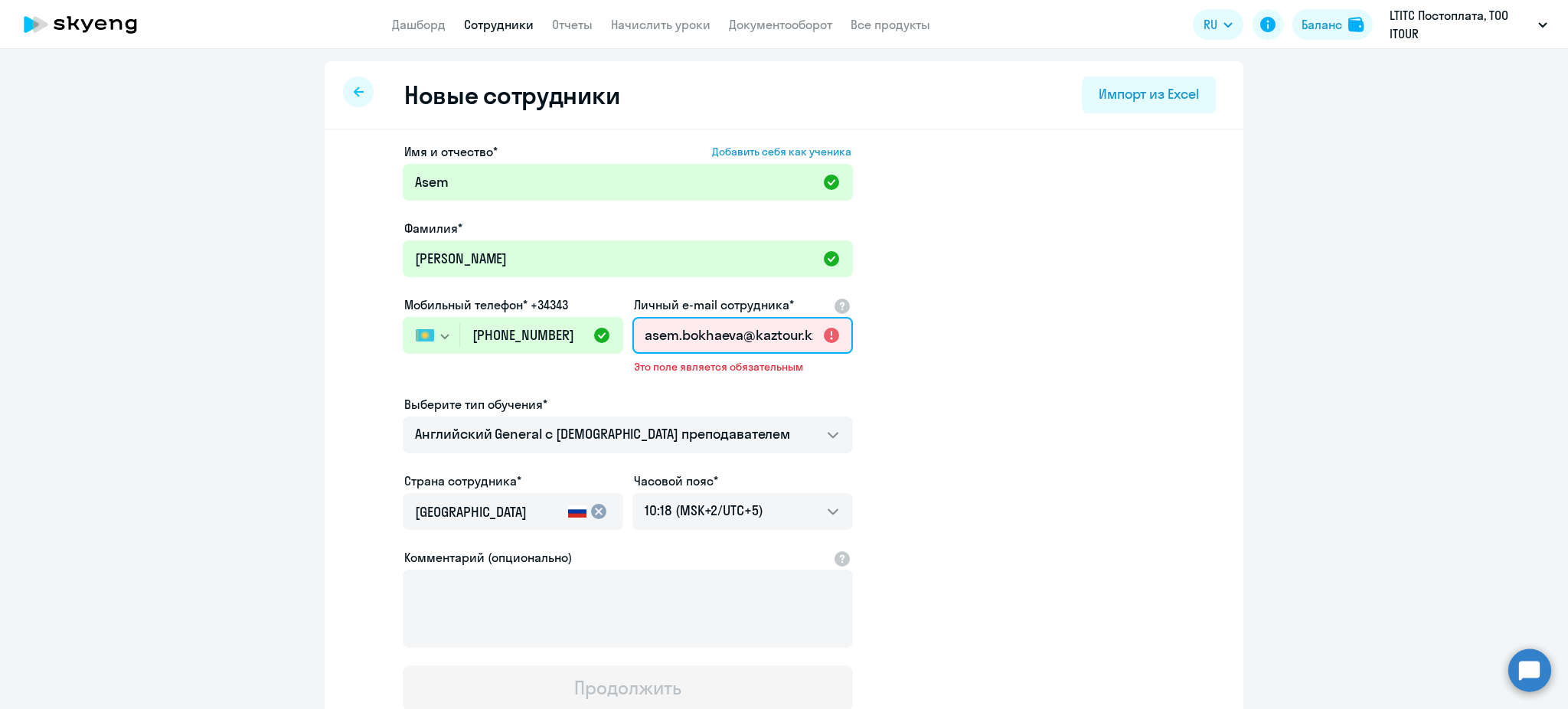
scroll to position [0, 177]
type input "asem.bokhaeva@kaztour.kzasem.bokhaeva@[DOMAIN_NAME]"
click at [936, 422] on app-new-student-form "Имя и отчество* Добавить себя как ученика [PERSON_NAME]* [PERSON_NAME] телефон*…" at bounding box center [784, 427] width 869 height 569
click at [1529, 680] on circle at bounding box center [1530, 670] width 43 height 43
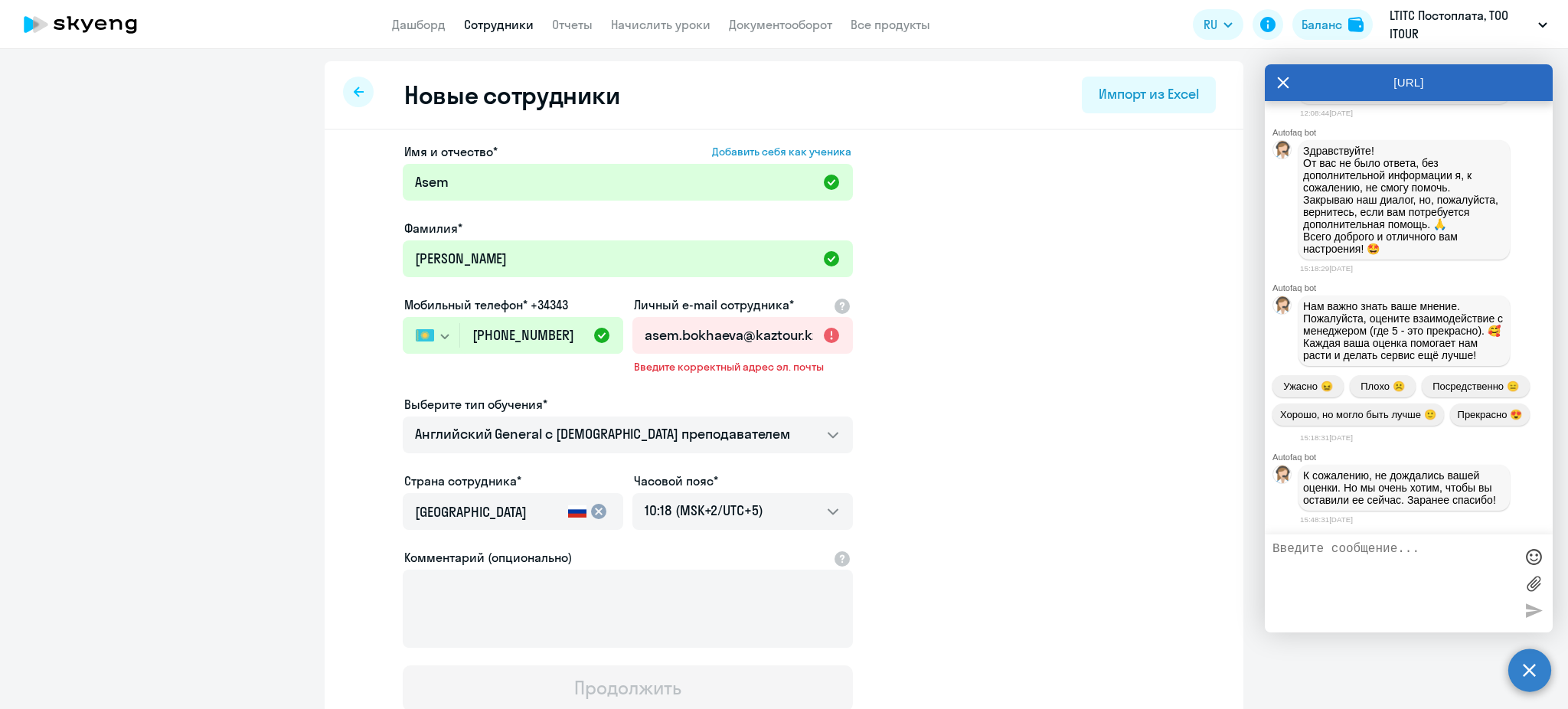
scroll to position [11820, 0]
click at [1365, 559] on textarea at bounding box center [1393, 584] width 242 height 82
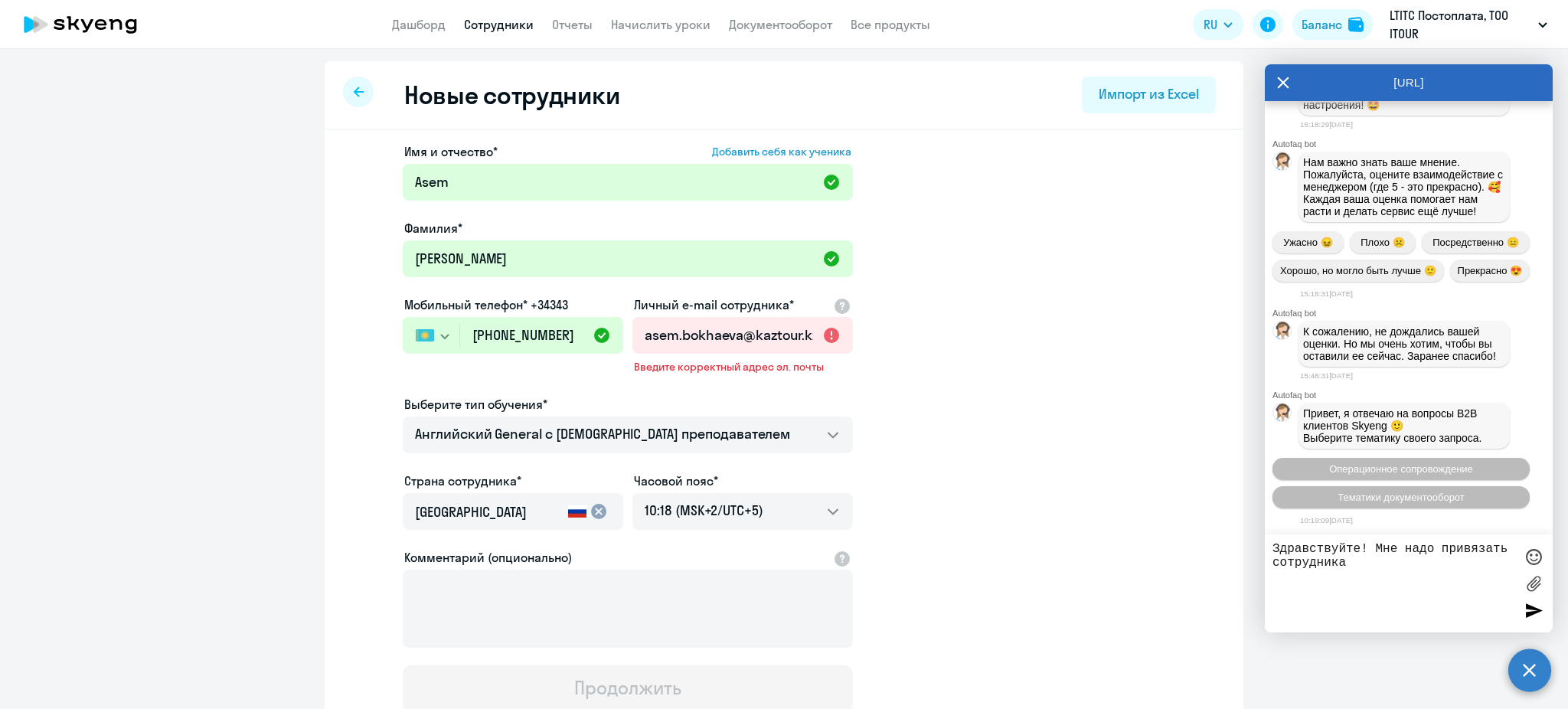
paste textarea "[EMAIL_ADDRESS][DOMAIN_NAME]"
click at [1382, 592] on textarea "Здравствуйте! Мне надо привязать сотрудника [EMAIL_ADDRESS][DOMAIN_NAME] на наш…" at bounding box center [1393, 584] width 242 height 82
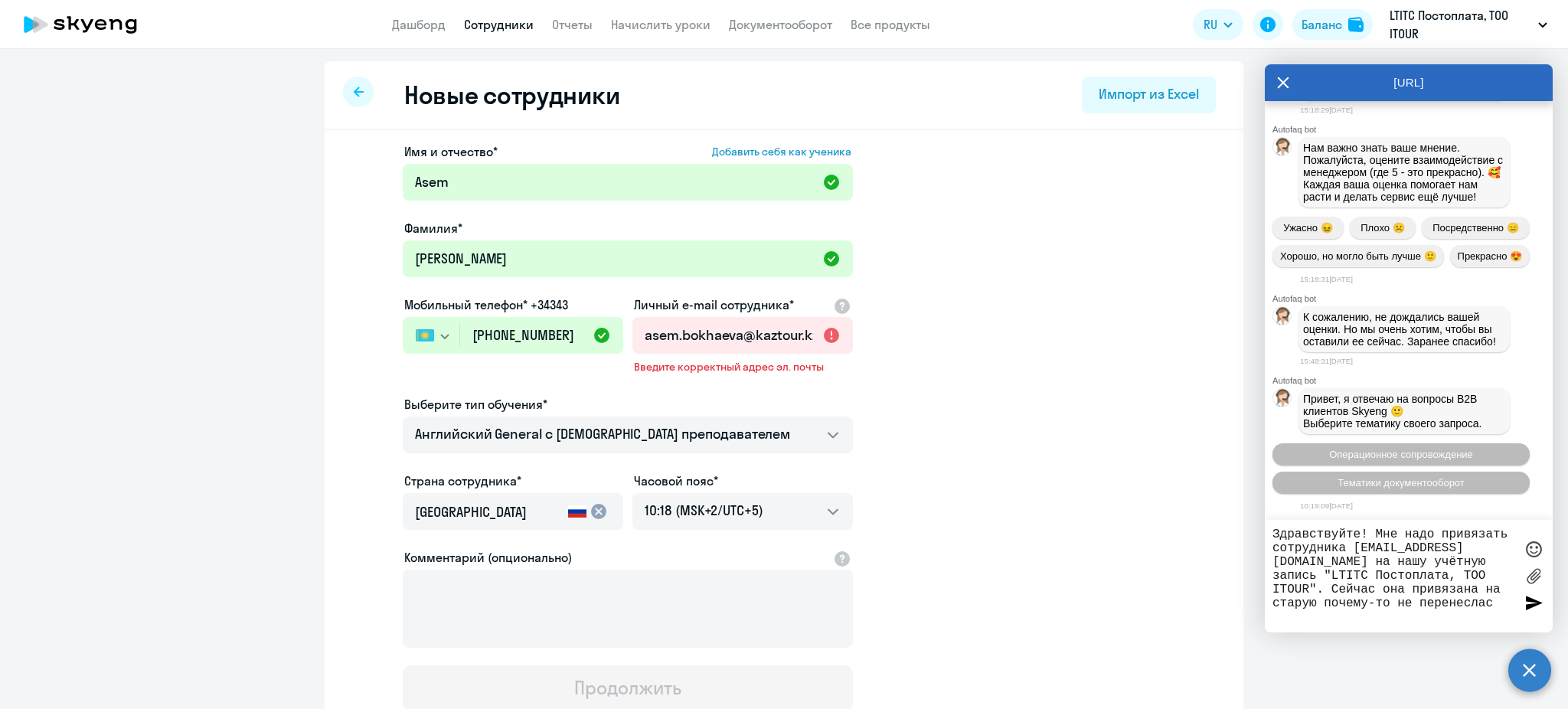
type textarea "Здравствуйте! Мне надо привязать сотрудника [EMAIL_ADDRESS][DOMAIN_NAME] на наш…"
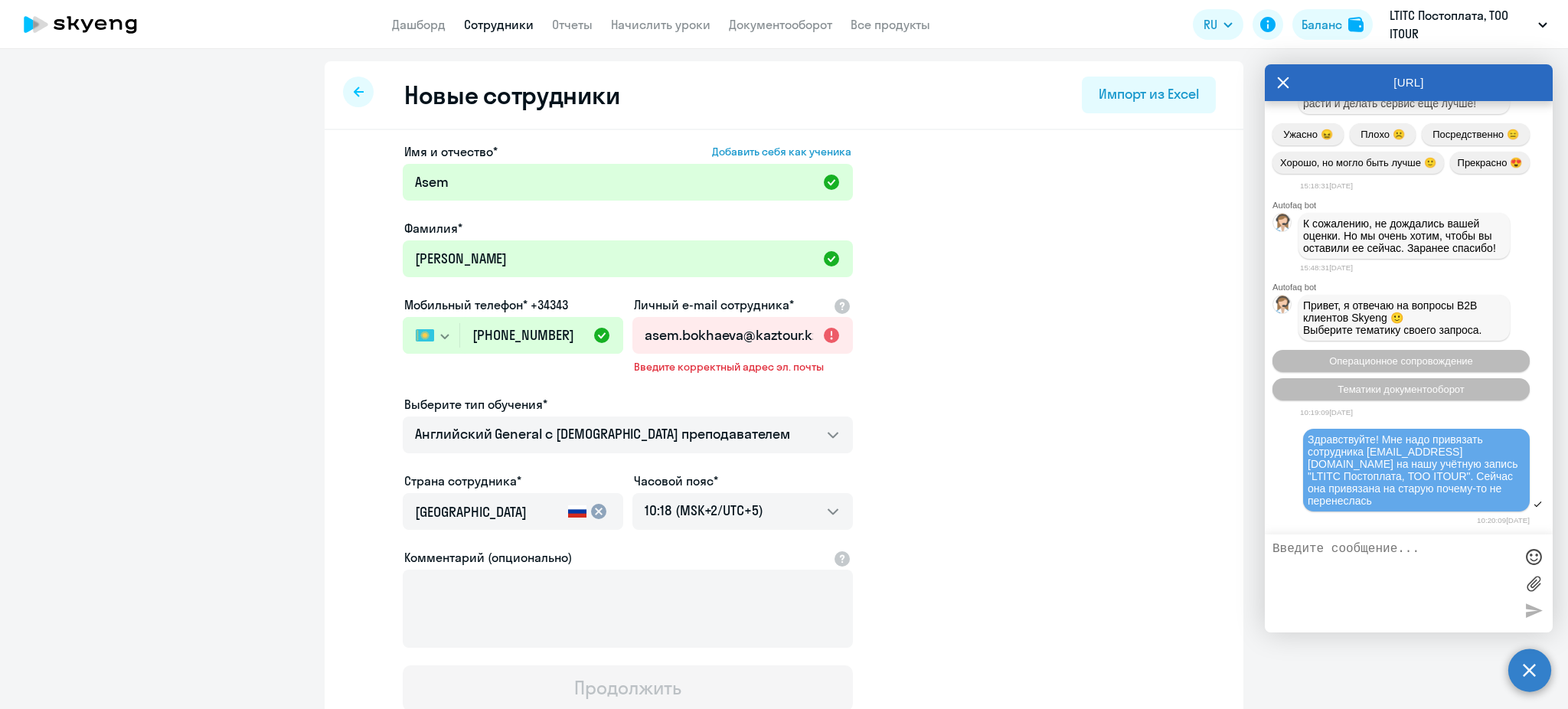
scroll to position [12179, 0]
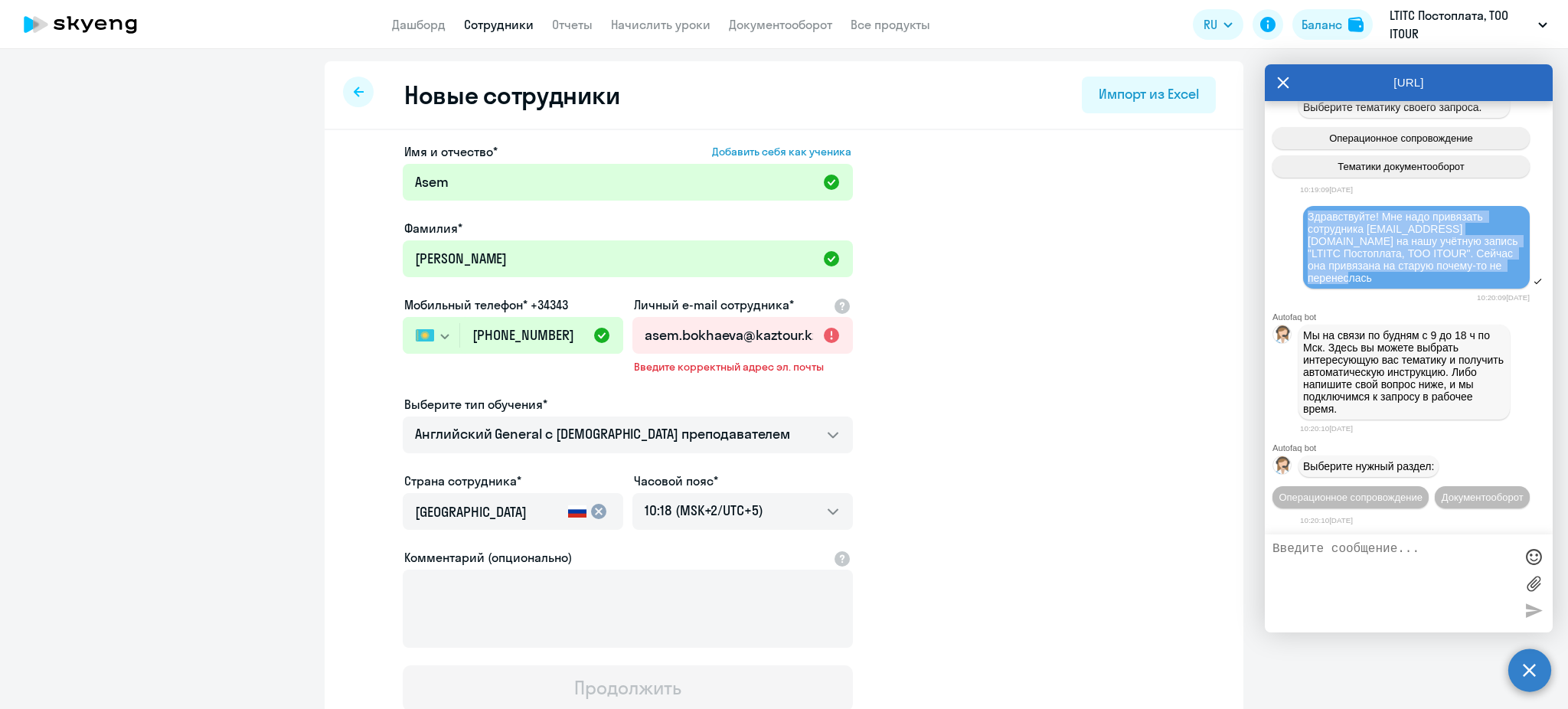
drag, startPoint x: 1386, startPoint y: 251, endPoint x: 1308, endPoint y: 188, distance: 100.3
click at [1308, 210] on div "Здравствуйте! Мне надо привязать сотрудника [EMAIL_ADDRESS][DOMAIN_NAME] на наш…" at bounding box center [1416, 247] width 218 height 73
copy span "Здравствуйте! Мне надо привязать сотрудника [EMAIL_ADDRESS][DOMAIN_NAME] на наш…"
click at [1381, 492] on span "Операционное сопровождение" at bounding box center [1350, 498] width 144 height 12
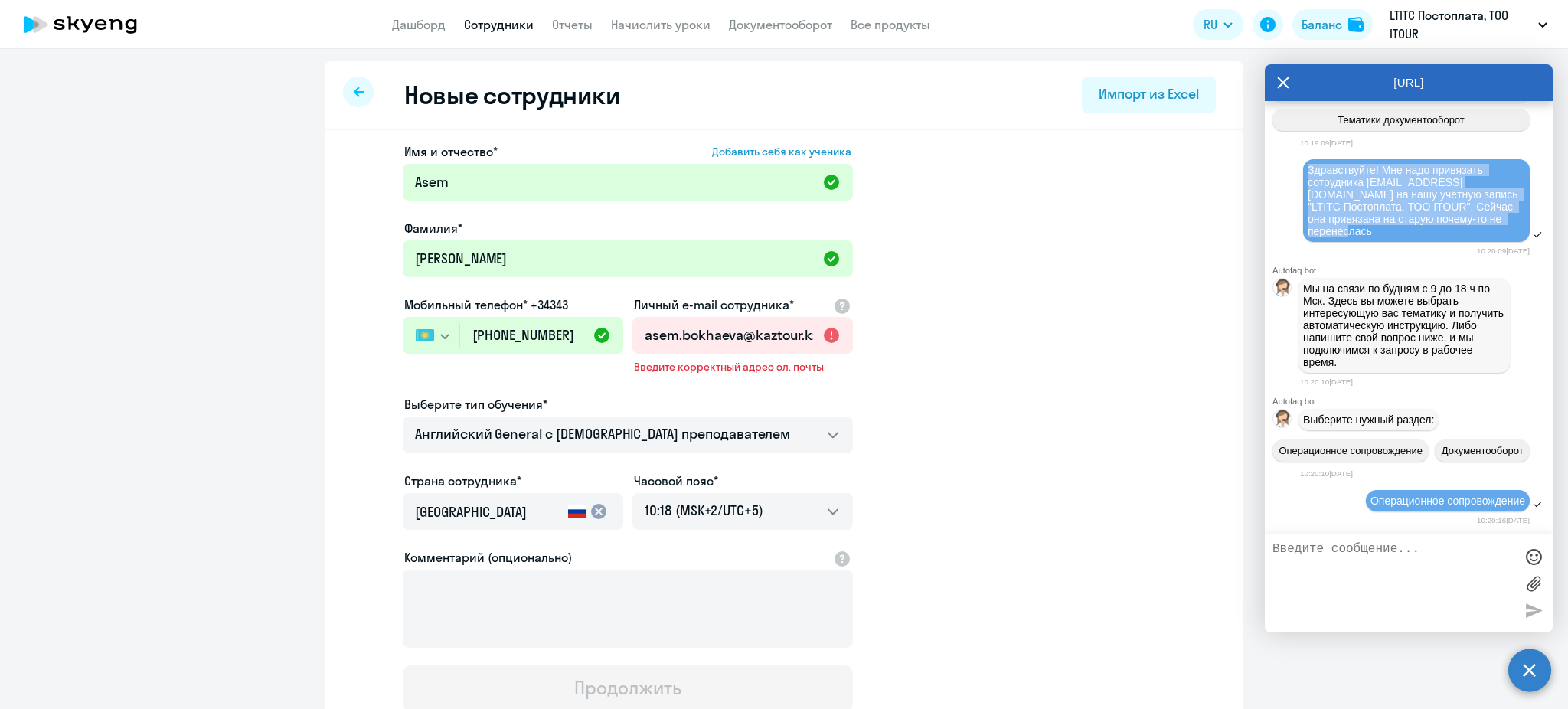
scroll to position [12347, 0]
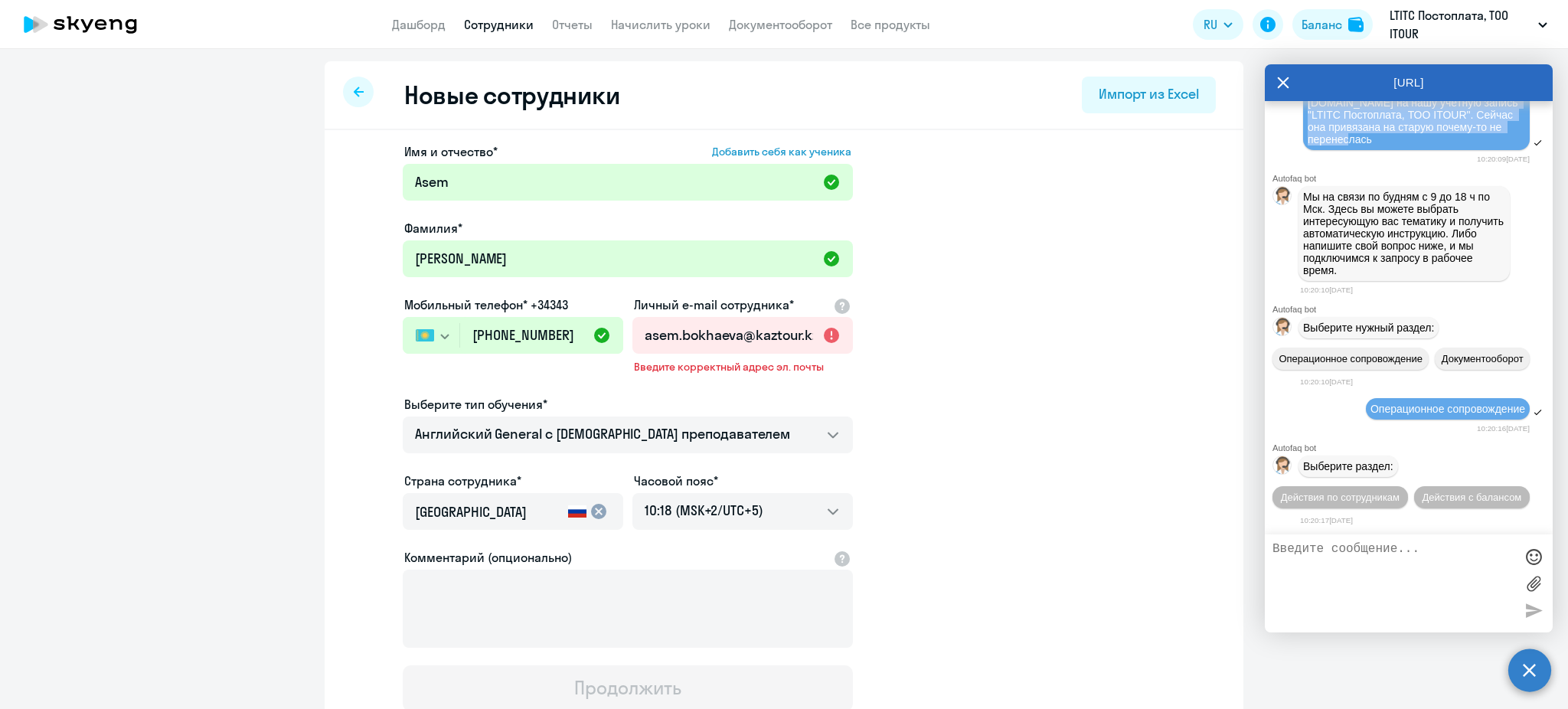
click at [1381, 492] on span "Действия по сотрудникам" at bounding box center [1340, 498] width 119 height 12
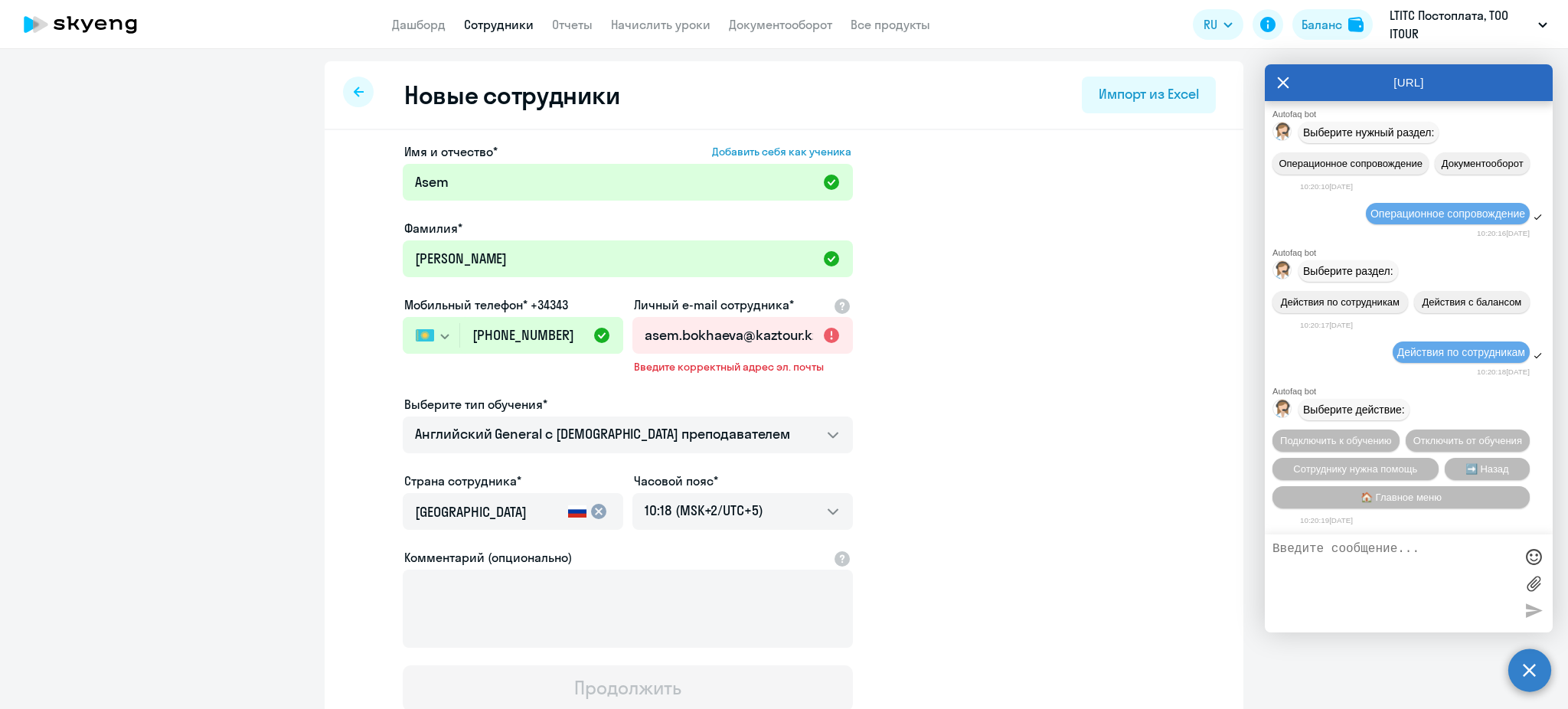
scroll to position [12574, 0]
click at [1375, 467] on span "Сотруднику нужна помощь" at bounding box center [1355, 469] width 124 height 12
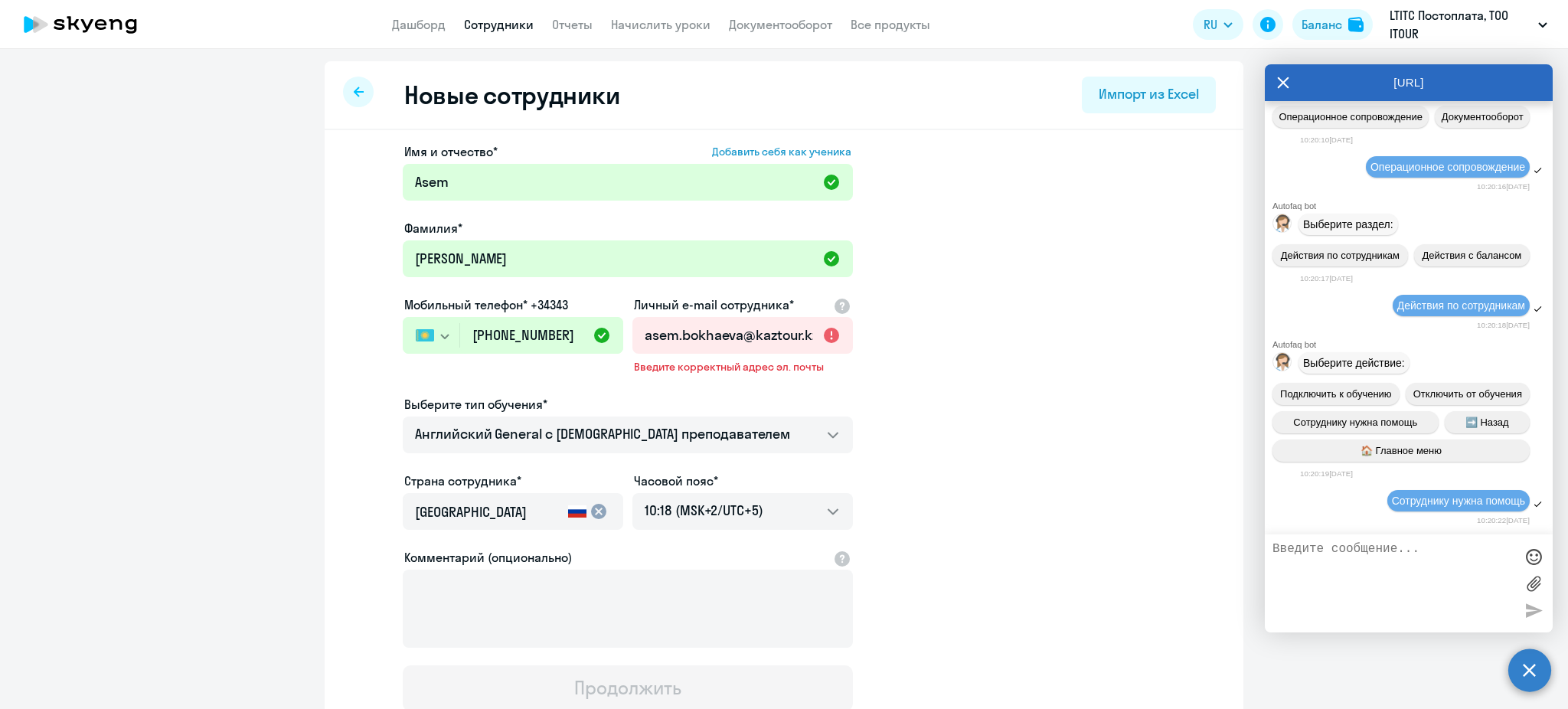
scroll to position [13104, 0]
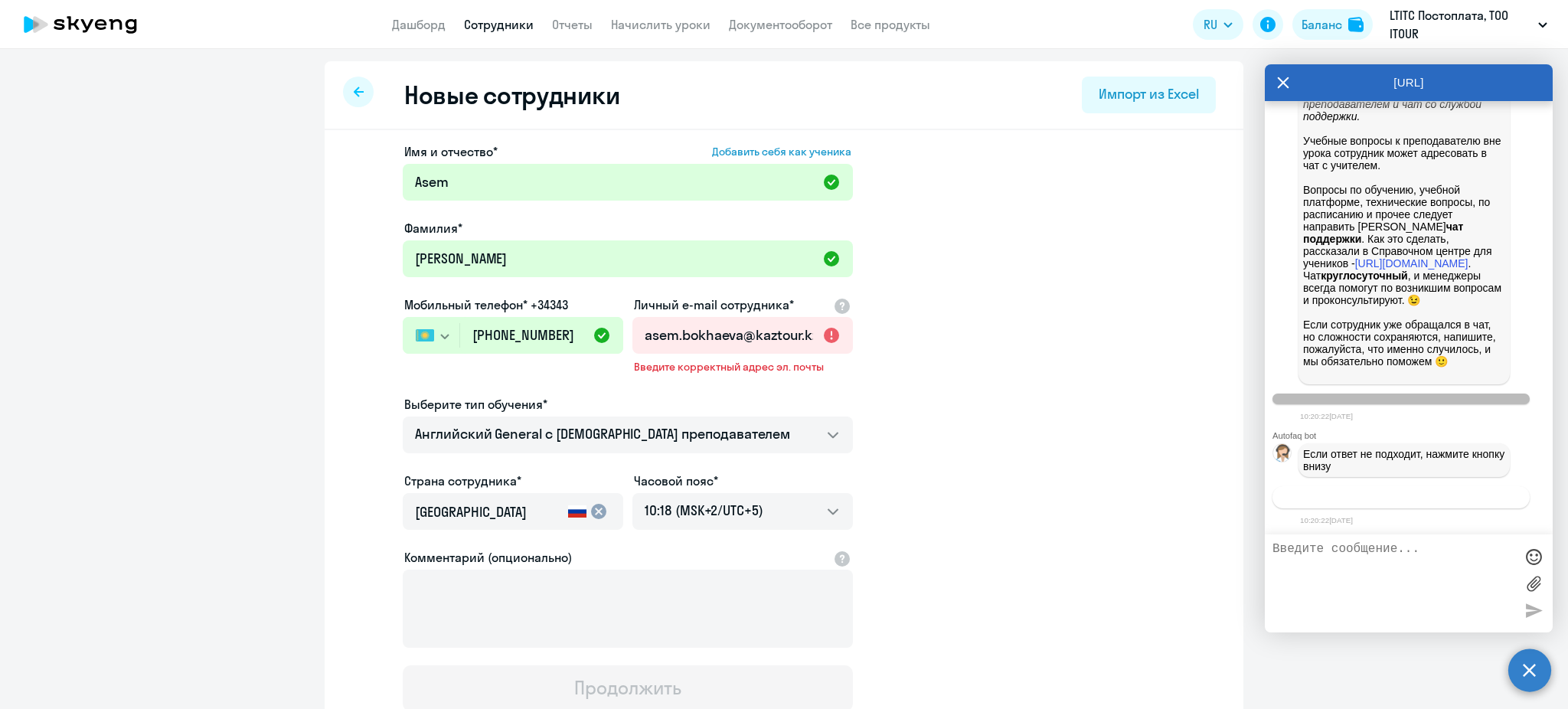
click at [1380, 494] on span "Связаться с менеджером" at bounding box center [1401, 498] width 117 height 12
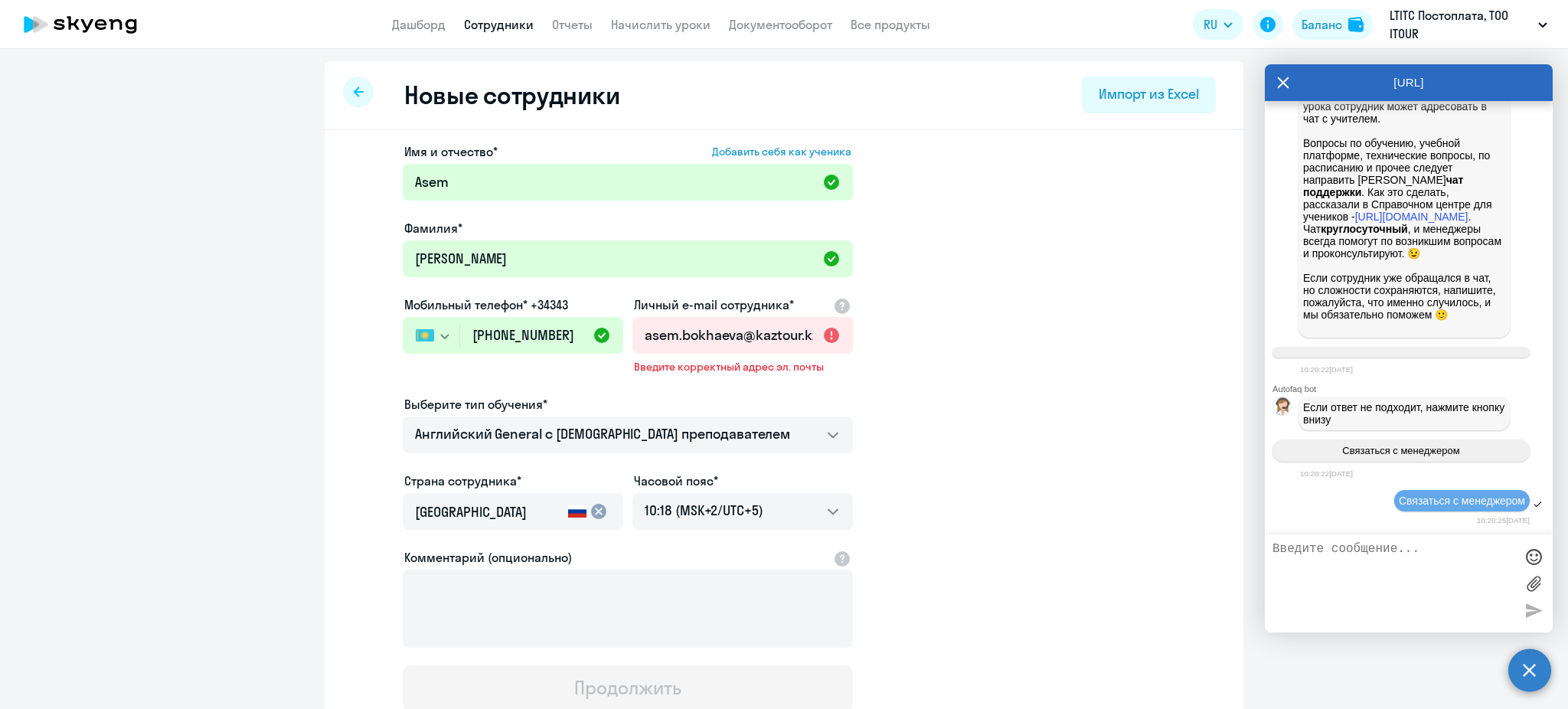
scroll to position [13150, 0]
click at [1363, 553] on textarea at bounding box center [1393, 584] width 242 height 82
paste textarea "Здравствуйте! Мне надо привязать сотрудника [EMAIL_ADDRESS][DOMAIN_NAME] на наш…"
type textarea "Здравствуйте! Мне надо привязать сотрудника [EMAIL_ADDRESS][DOMAIN_NAME] на наш…"
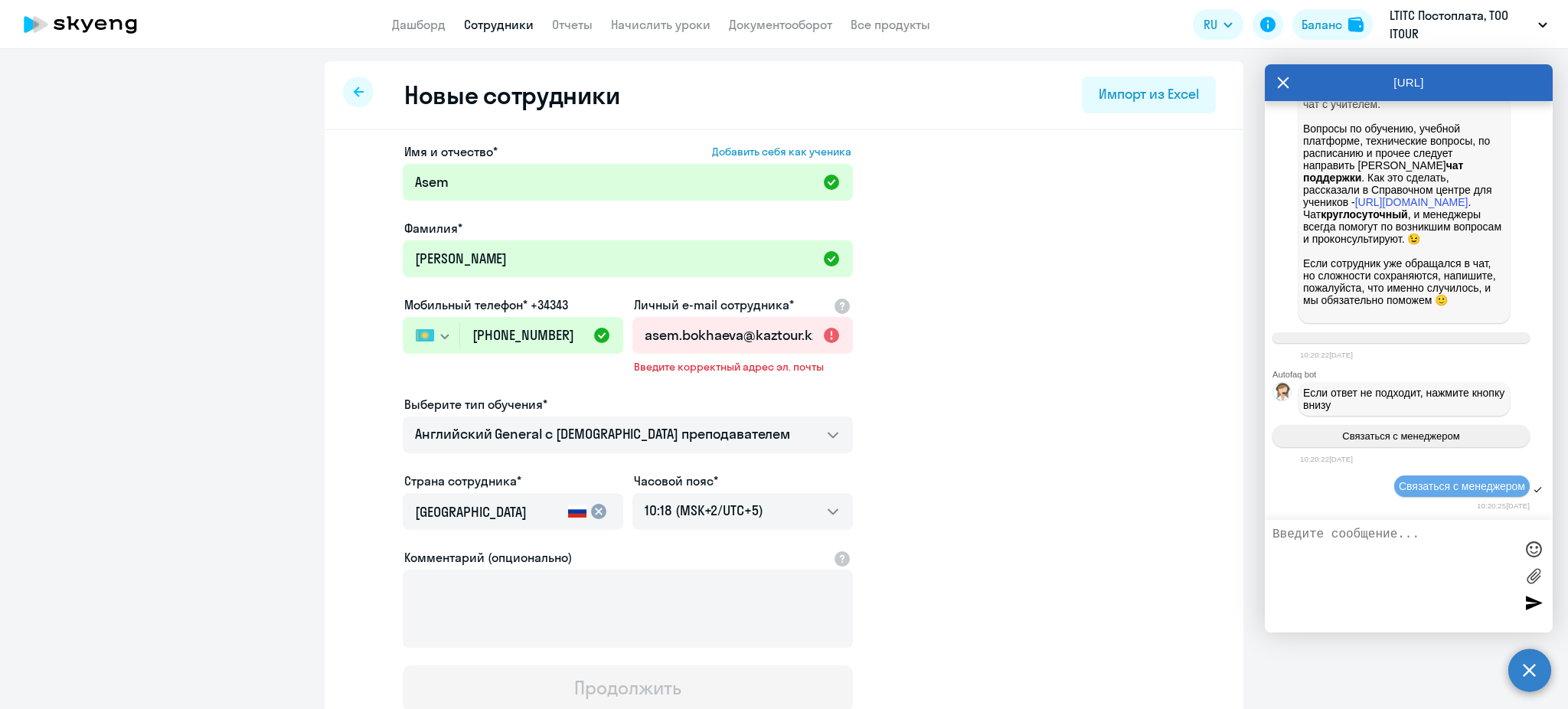
scroll to position [13257, 0]
